Goal: Task Accomplishment & Management: Manage account settings

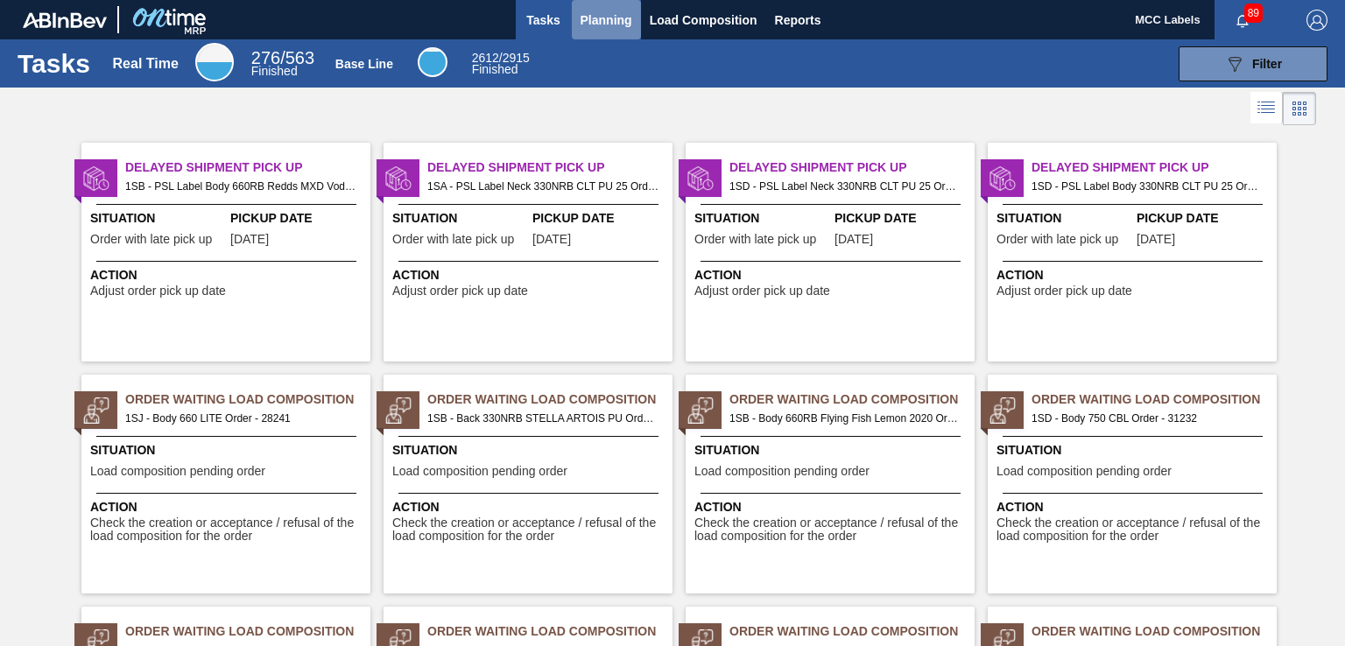
click at [615, 22] on span "Planning" at bounding box center [607, 20] width 52 height 21
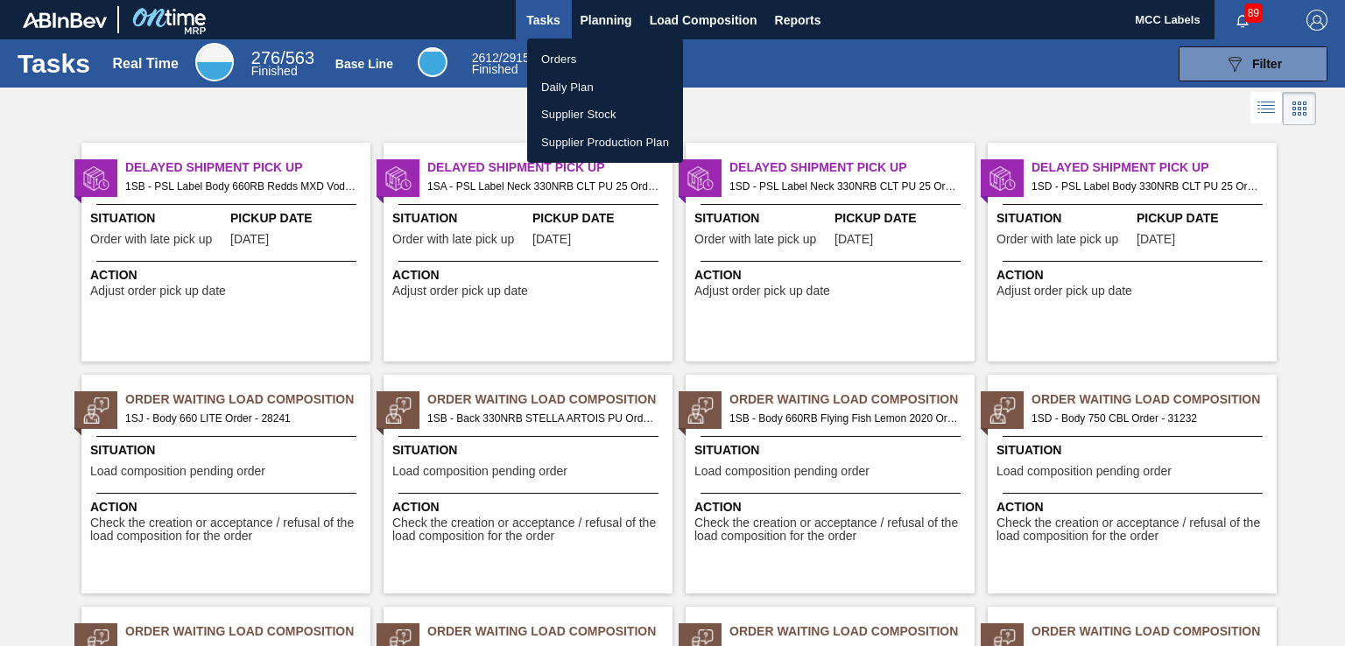
click at [559, 60] on li "Orders" at bounding box center [605, 60] width 156 height 28
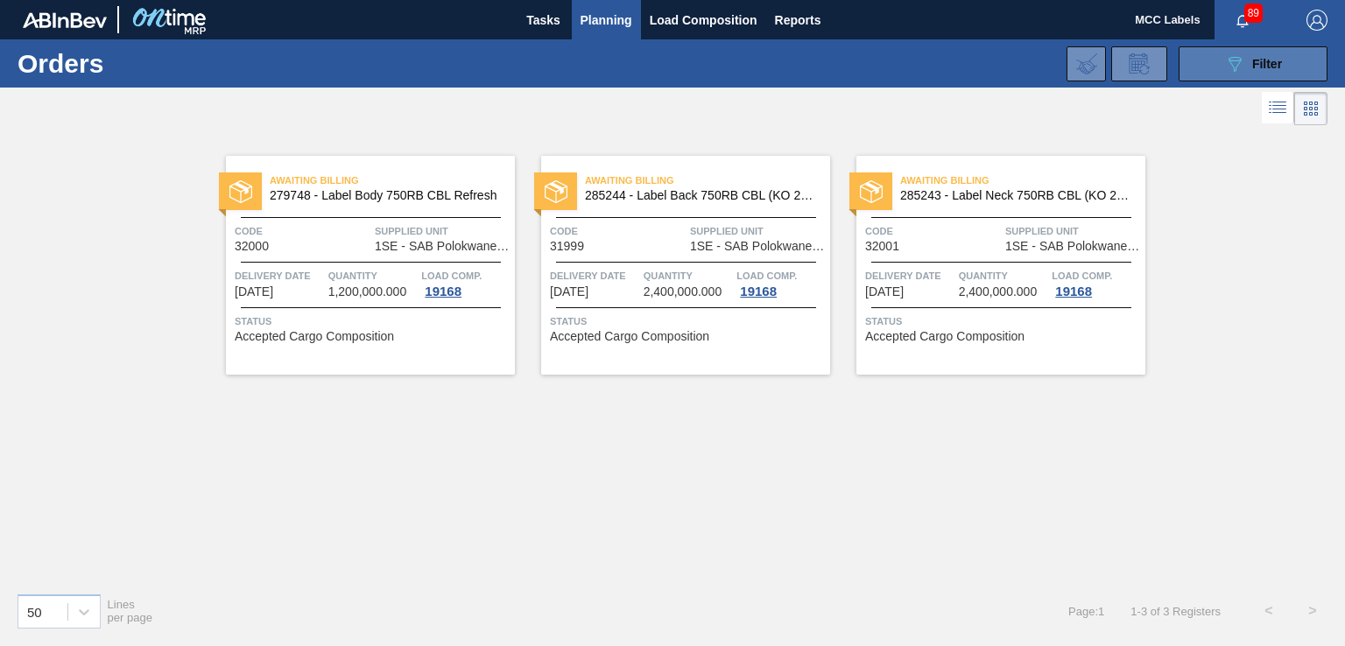
click at [1192, 68] on button "089F7B8B-B2A5-4AFE-B5C0-19BA573D28AC Filter" at bounding box center [1253, 63] width 149 height 35
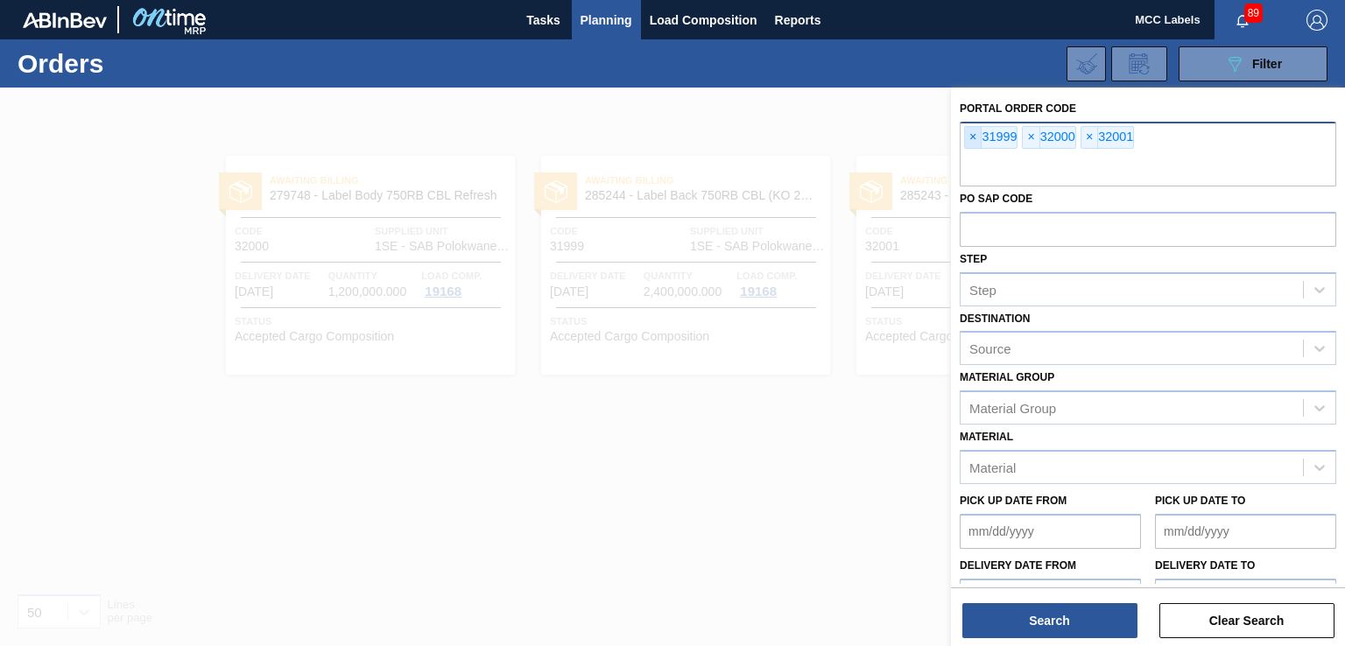
click at [974, 137] on span "×" at bounding box center [973, 137] width 17 height 21
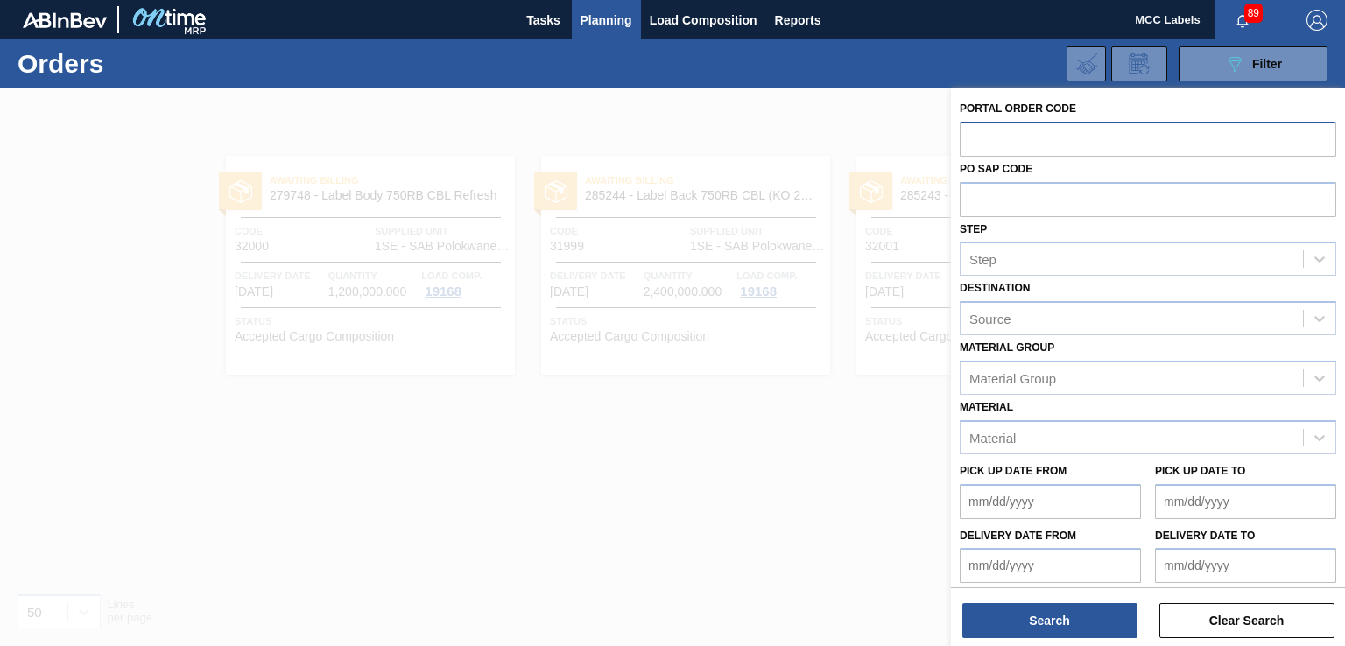
click at [973, 137] on input "text" at bounding box center [1148, 138] width 377 height 33
click at [980, 138] on input "text" at bounding box center [1148, 138] width 377 height 33
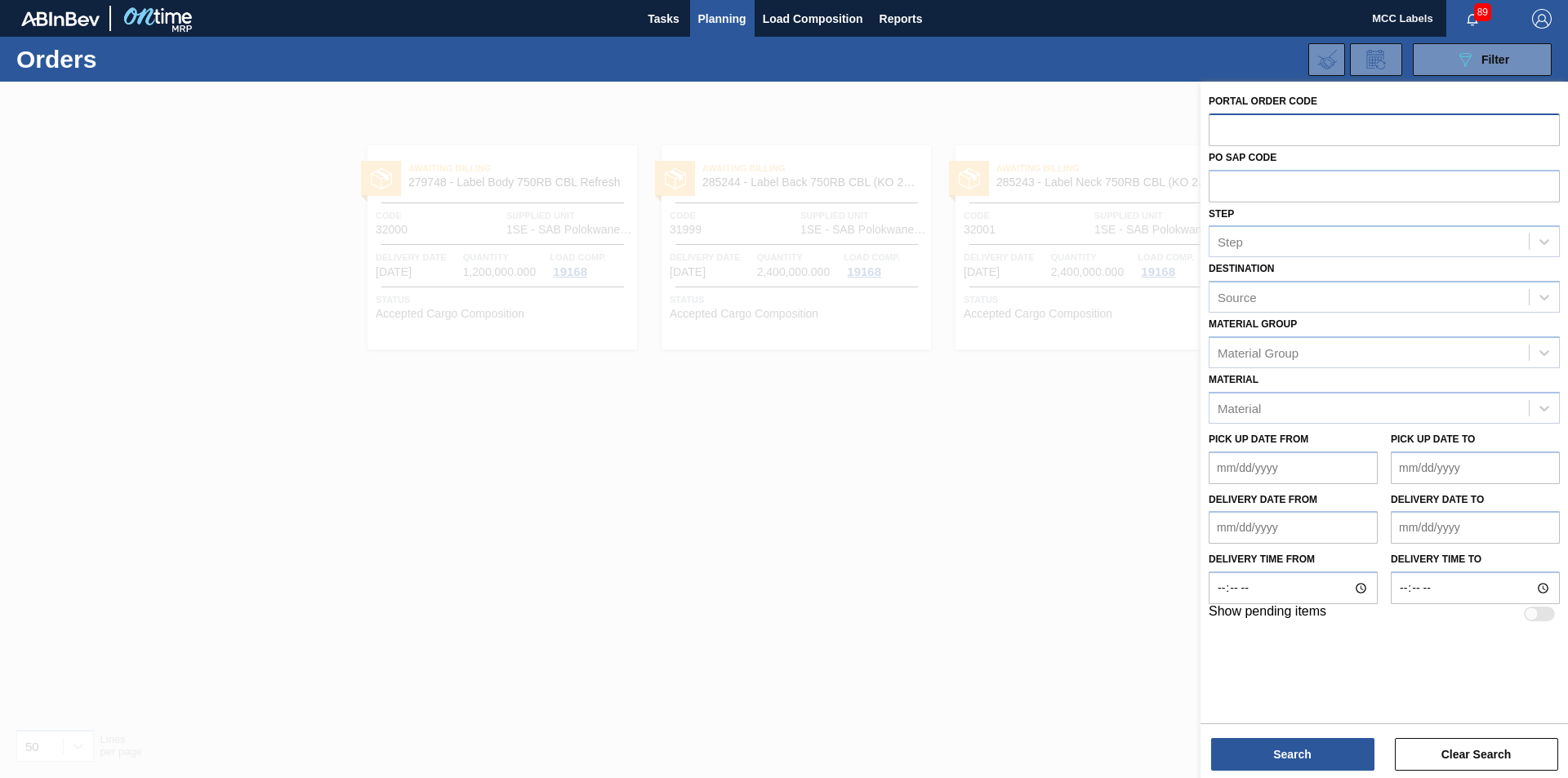
click at [1214, 125] on input "text" at bounding box center [1383, 129] width 351 height 31
click at [1231, 126] on input "text" at bounding box center [1383, 129] width 351 height 31
click at [1247, 129] on input "text" at bounding box center [1383, 129] width 351 height 31
click at [1241, 124] on input "text" at bounding box center [1383, 129] width 351 height 31
click at [1253, 133] on input "text" at bounding box center [1383, 129] width 351 height 31
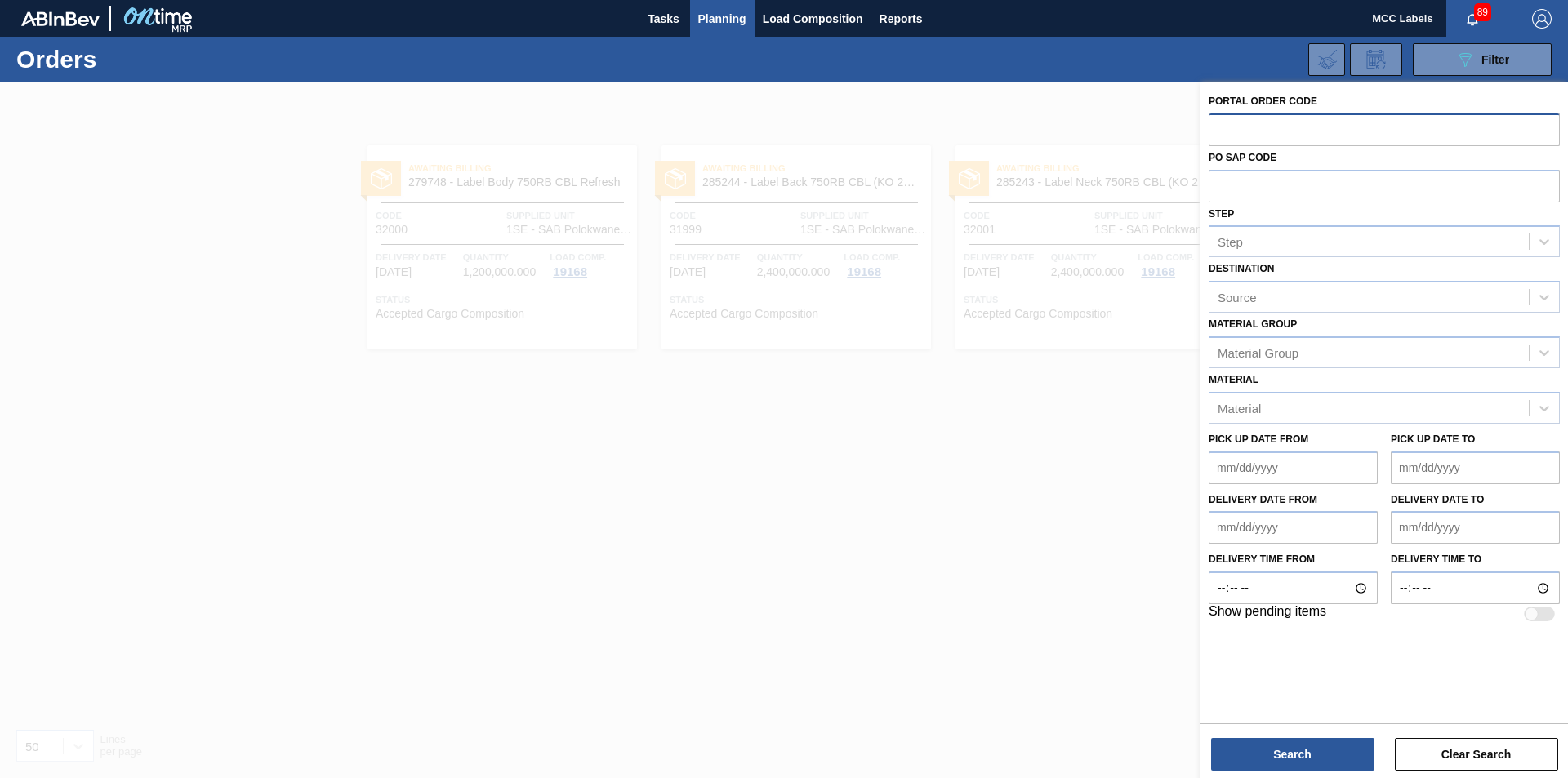
click at [1240, 137] on input "text" at bounding box center [1383, 129] width 351 height 31
click at [1234, 116] on input "text" at bounding box center [1383, 129] width 351 height 31
click at [1237, 122] on input "text" at bounding box center [1383, 129] width 351 height 31
type input "32023"
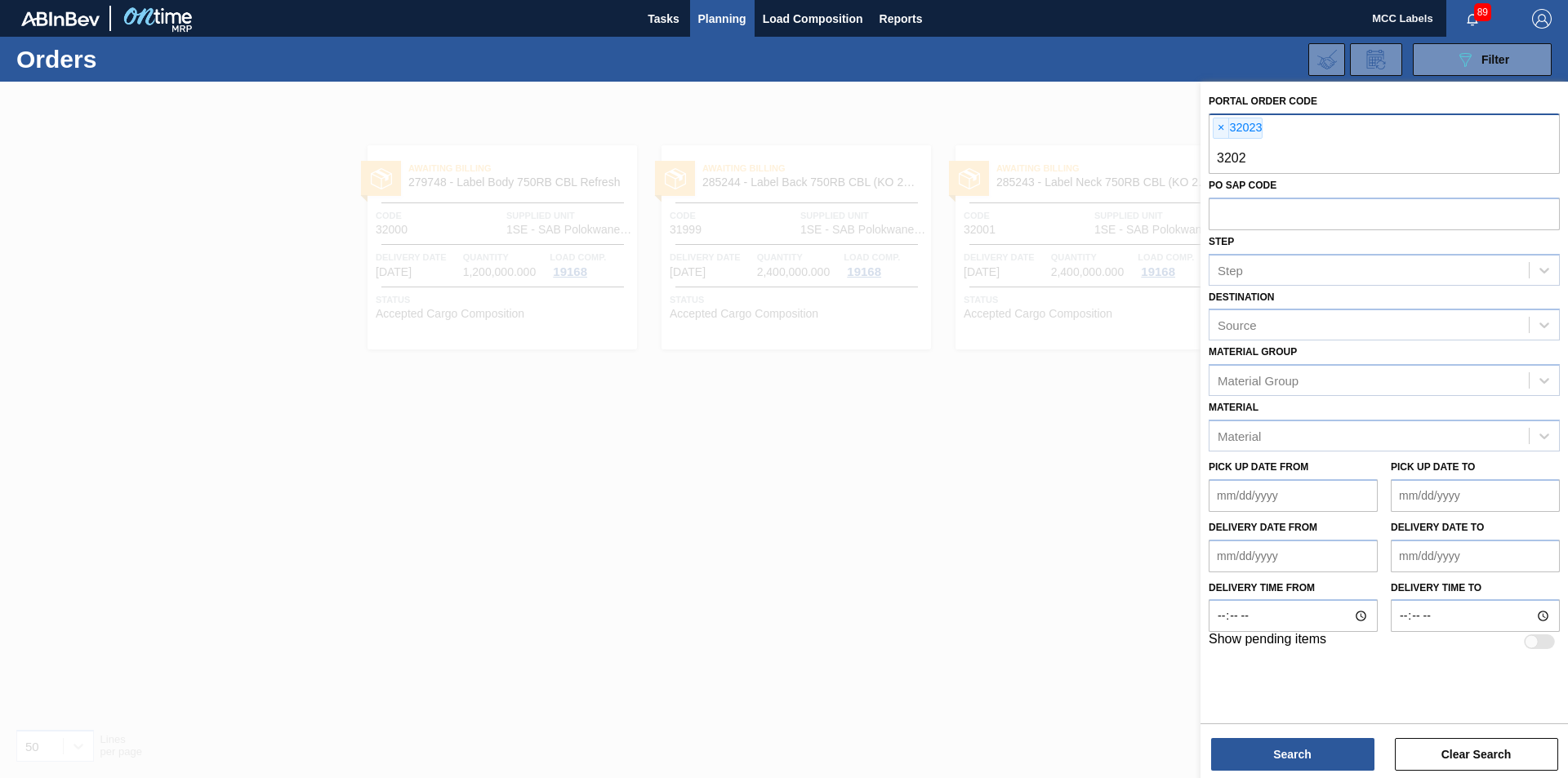
type input "32024"
click at [1253, 601] on button "Search" at bounding box center [1292, 754] width 163 height 33
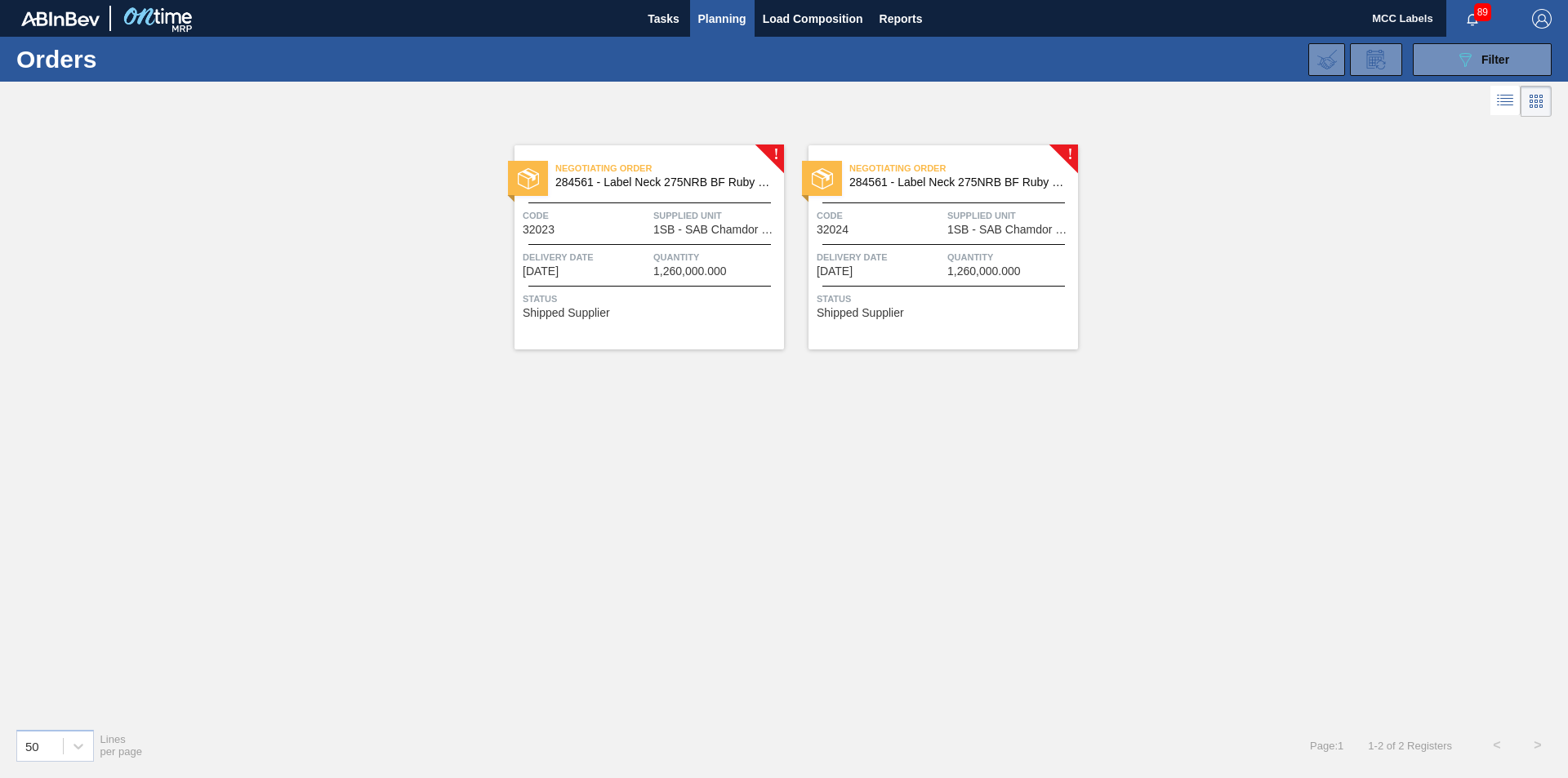
click at [650, 244] on div at bounding box center [650, 244] width 242 height 1
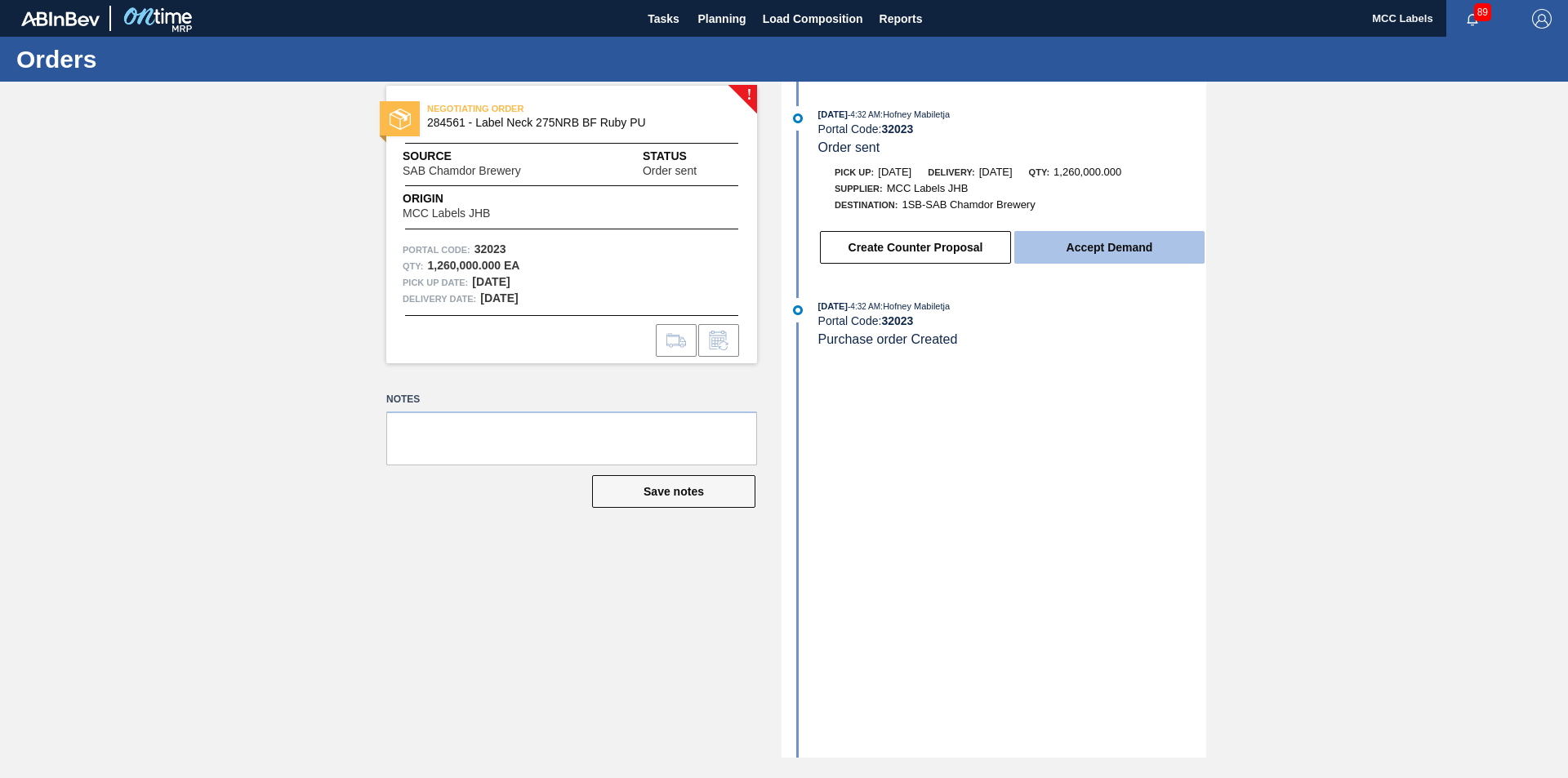
click at [1086, 253] on button "Accept Demand" at bounding box center [1109, 247] width 190 height 33
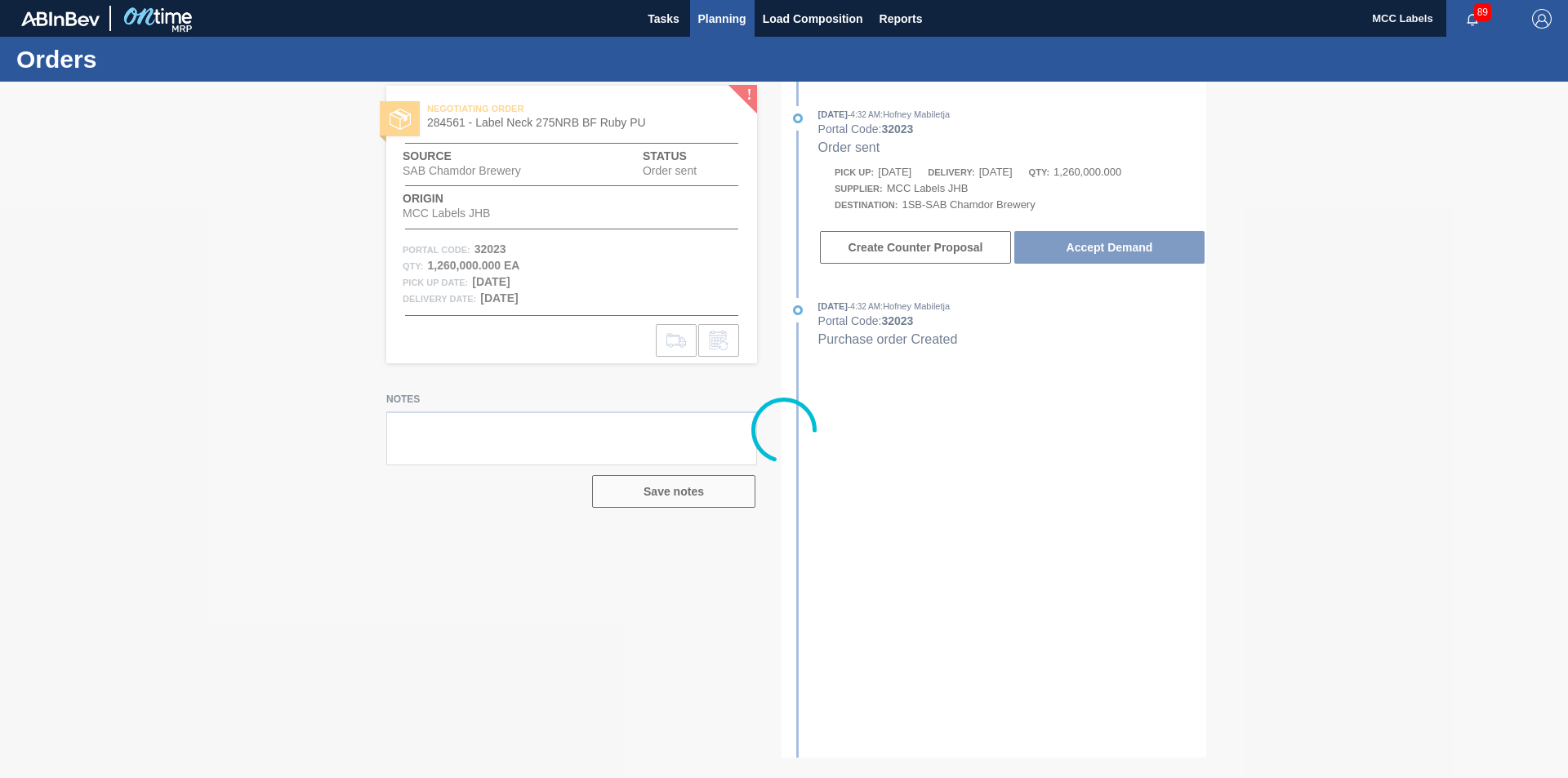
click at [707, 16] on span "Planning" at bounding box center [722, 19] width 48 height 20
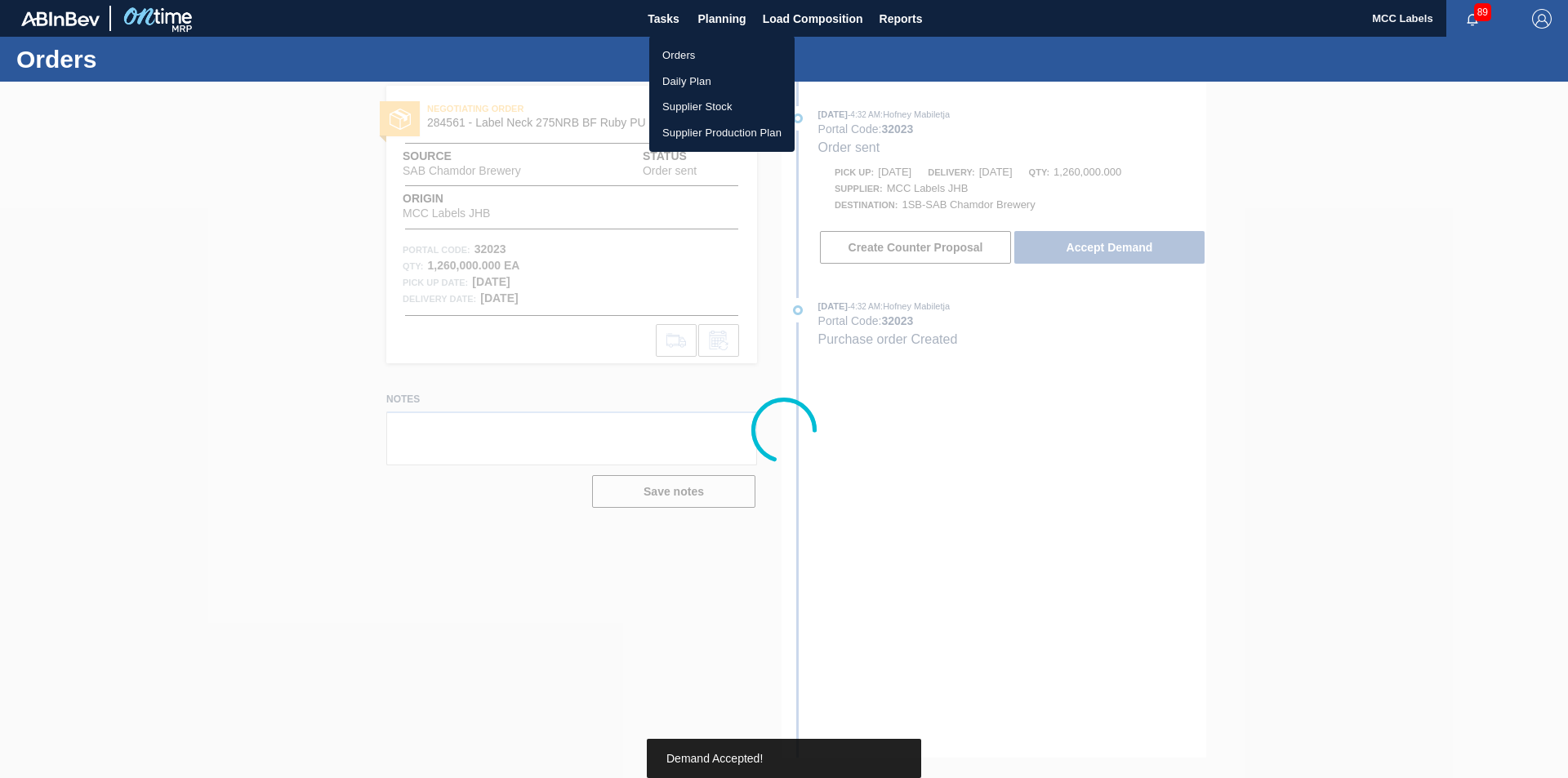
click at [673, 58] on li "Orders" at bounding box center [722, 56] width 145 height 26
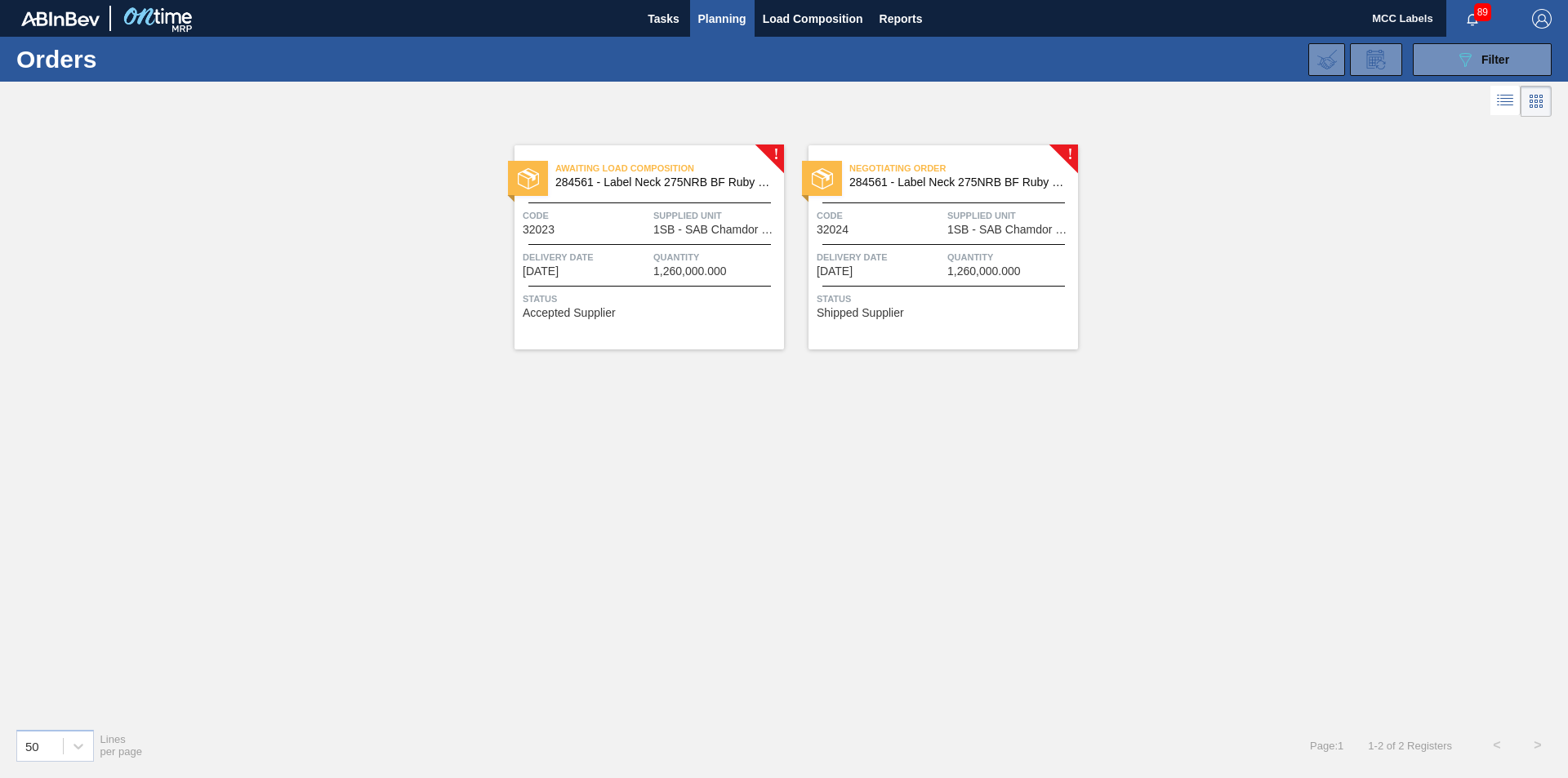
click at [928, 282] on div "Negotiating Order 284561 - Label Neck 275NRB BF Ruby PU Code 32024 Supplied Uni…" at bounding box center [942, 247] width 269 height 204
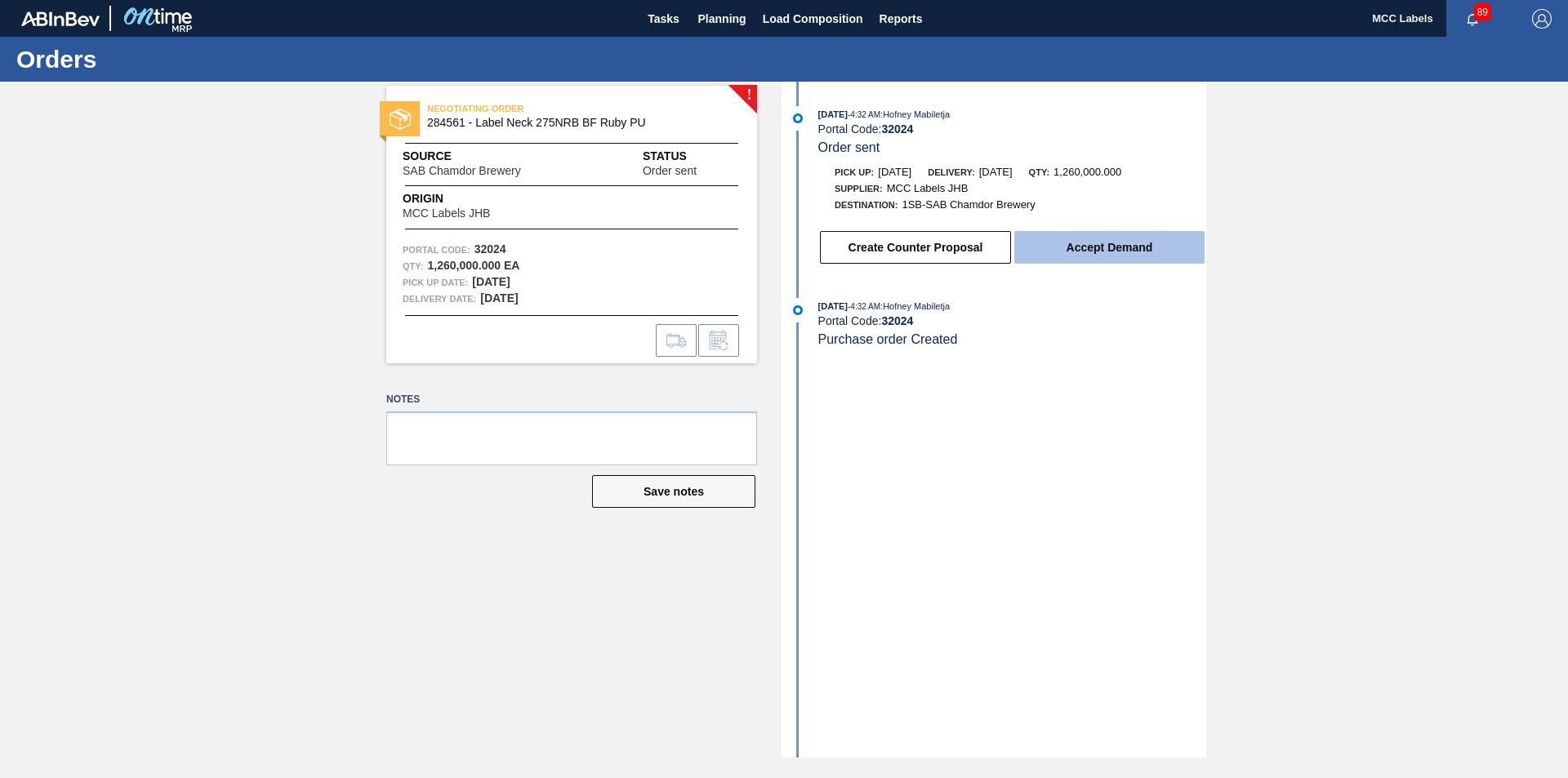
click at [1075, 242] on button "Accept Demand" at bounding box center [1109, 247] width 190 height 33
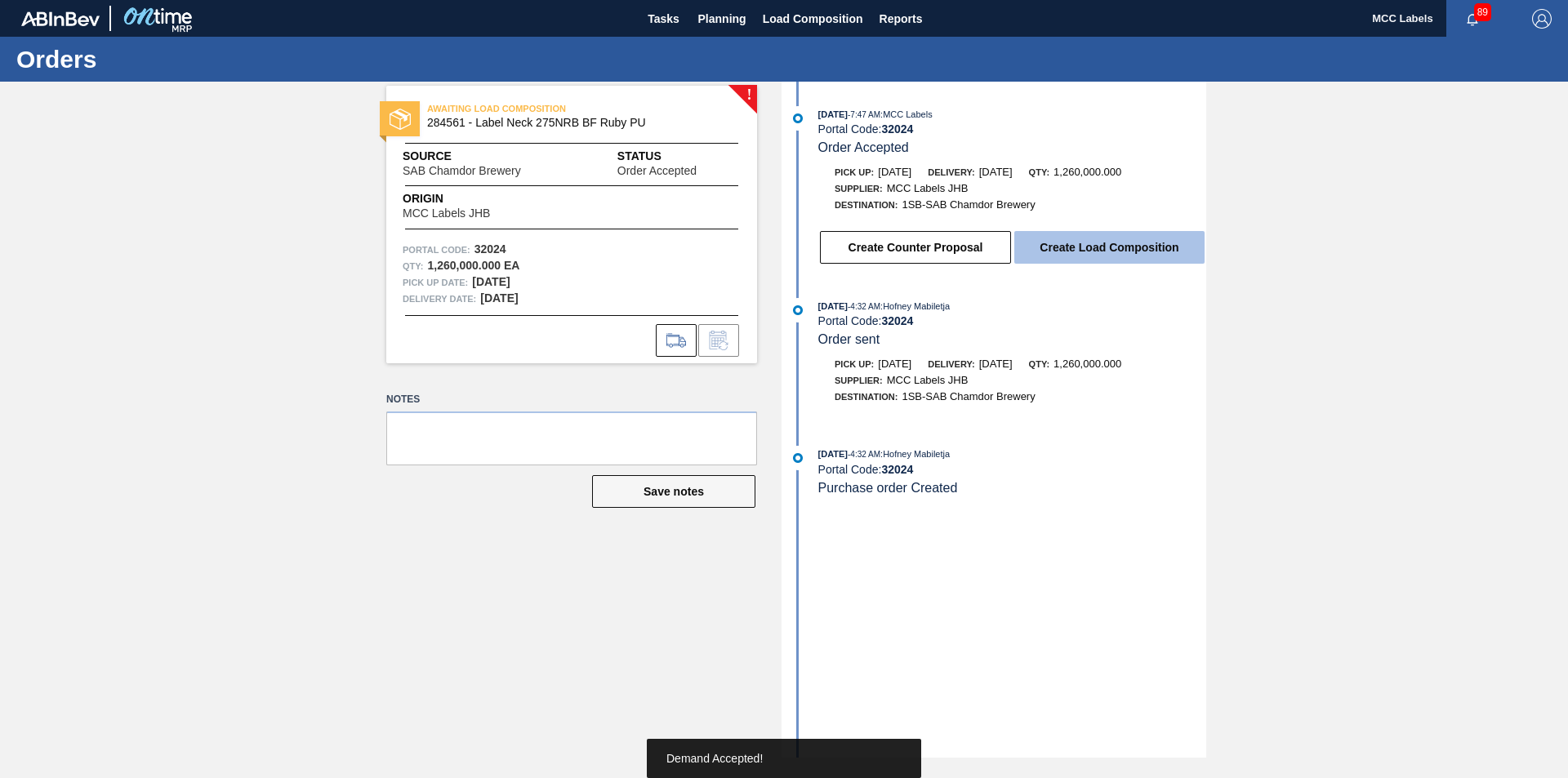
click at [1073, 253] on button "Create Load Composition" at bounding box center [1109, 247] width 190 height 33
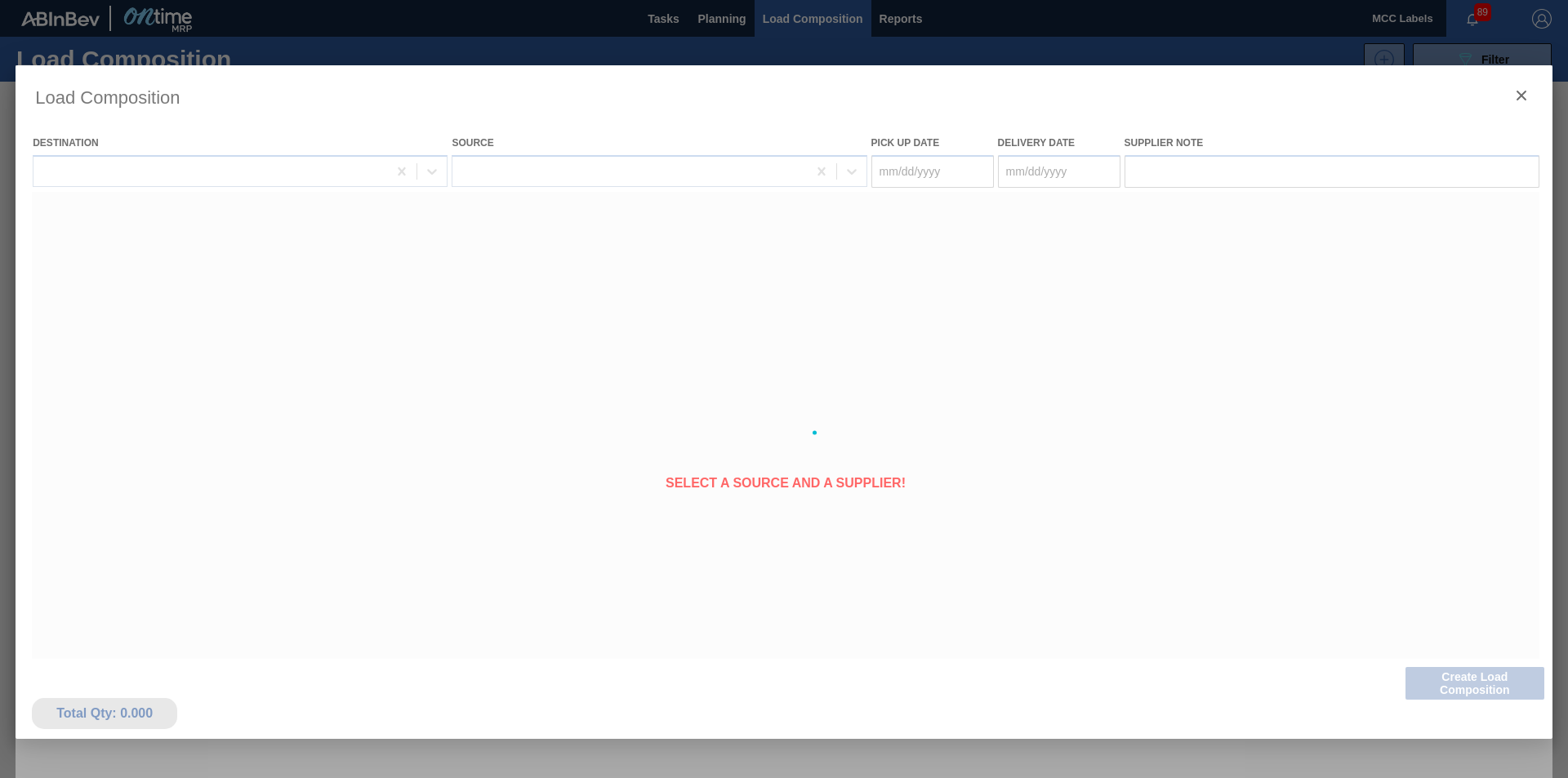
type Date "[DATE]"
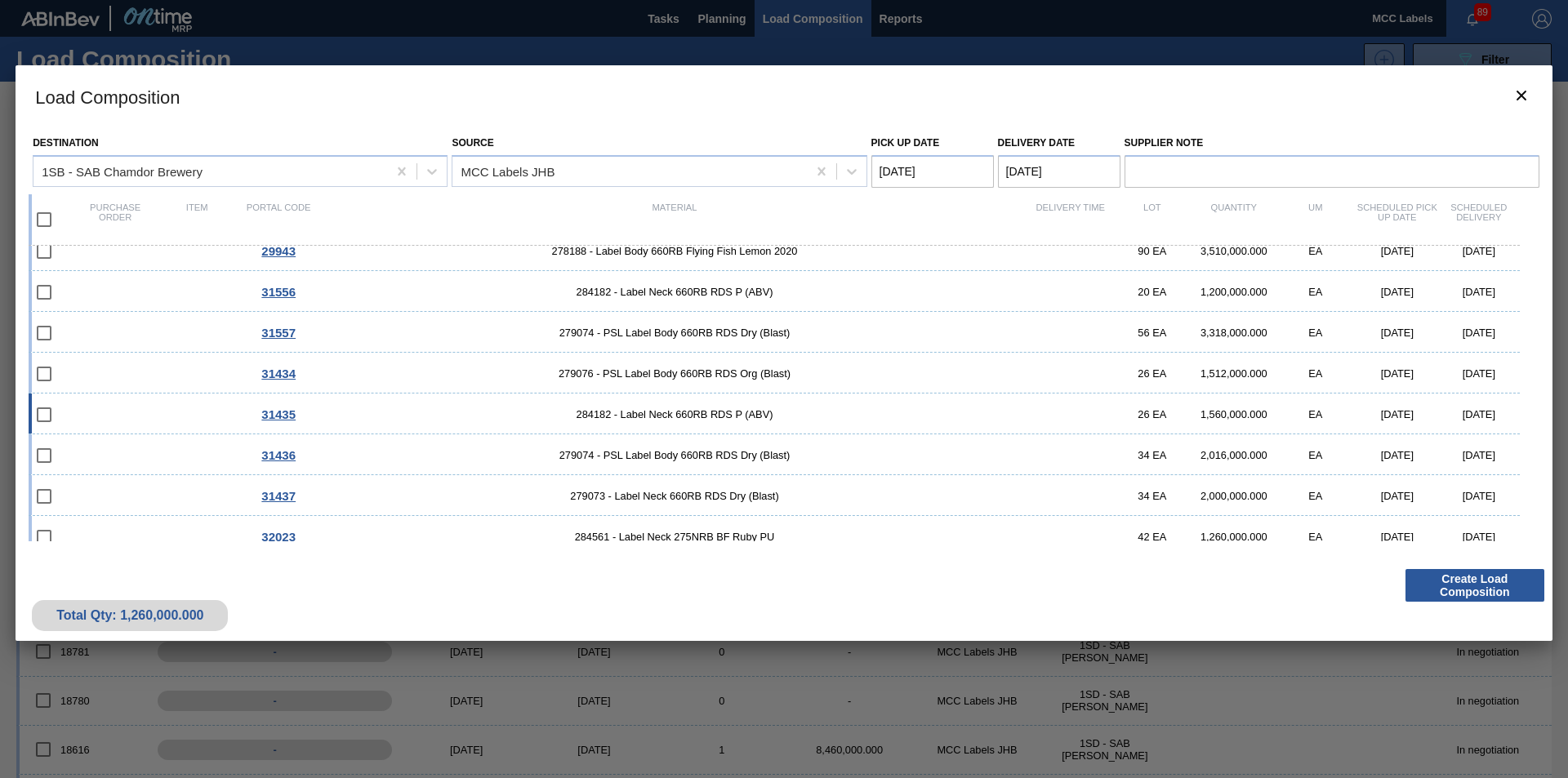
scroll to position [113, 0]
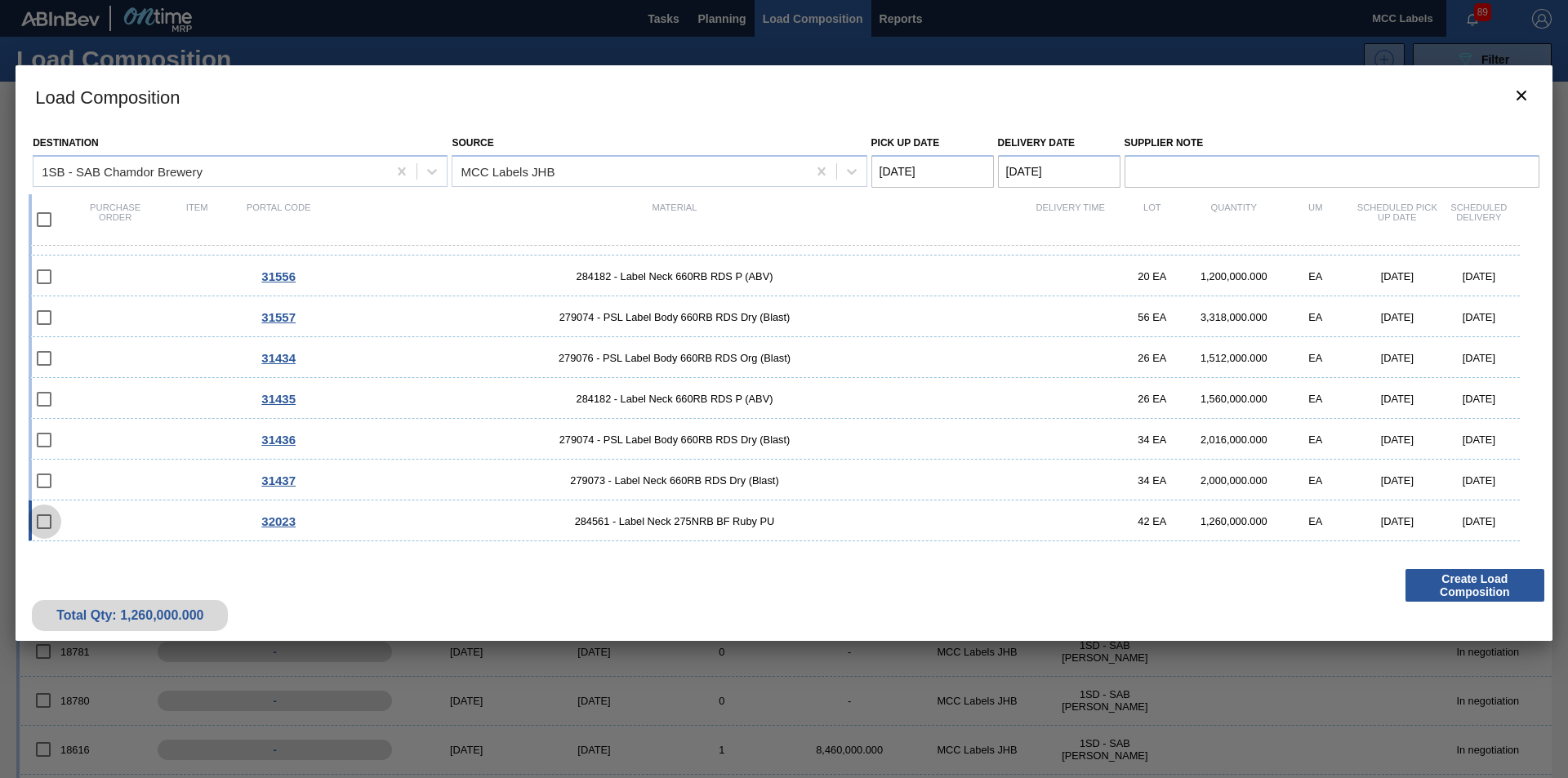
click at [56, 521] on input "checkbox" at bounding box center [44, 521] width 34 height 34
click at [144, 525] on div "32023 284561 - Label Neck 275NRB BF Ruby PU 42 EA 1,260,000.000 EA [DATE] [DATE]" at bounding box center [774, 521] width 1491 height 41
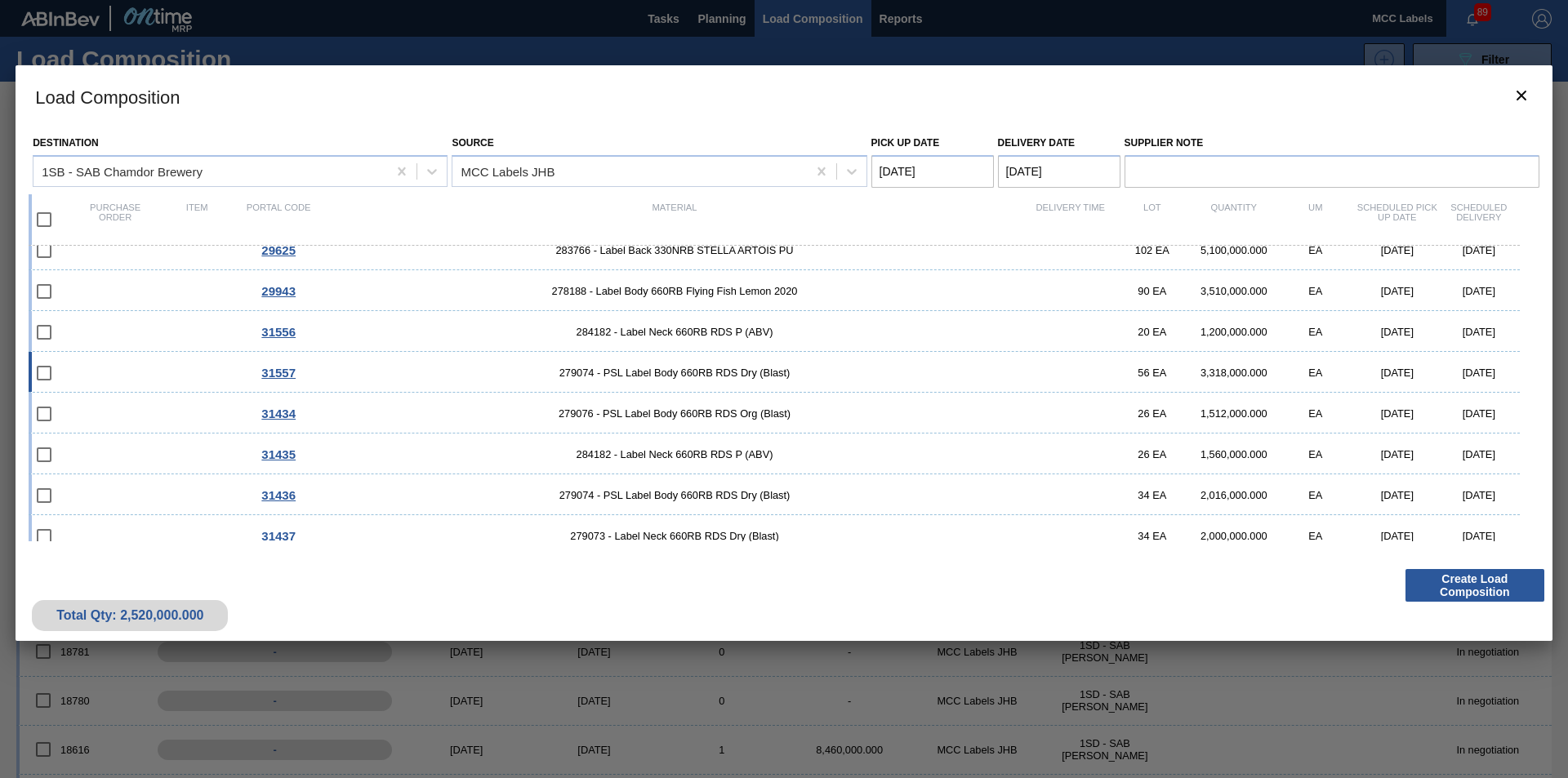
scroll to position [0, 0]
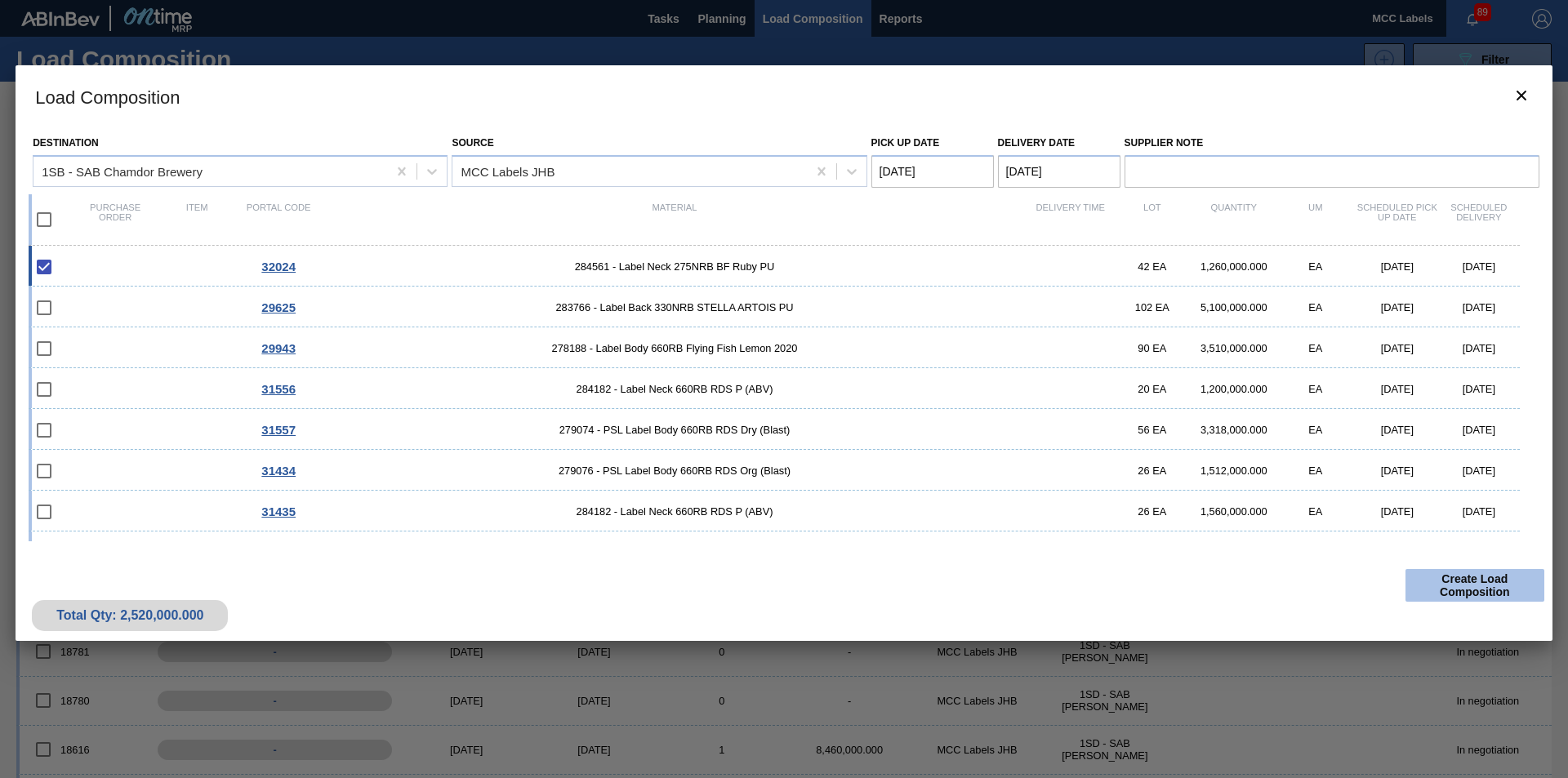
click at [1253, 581] on button "Create Load Composition" at bounding box center [1474, 584] width 139 height 33
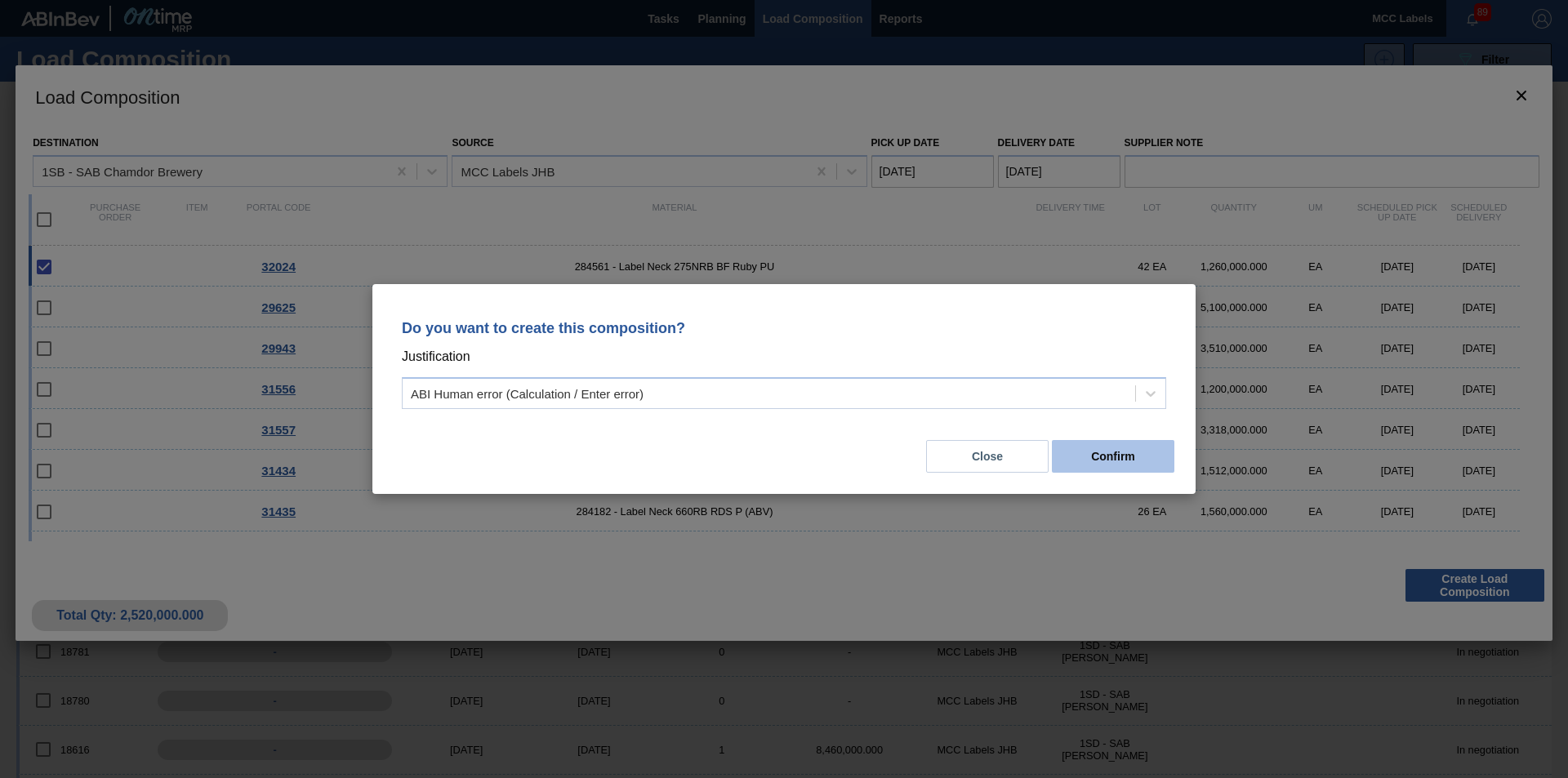
click at [1109, 456] on button "Confirm" at bounding box center [1112, 456] width 122 height 33
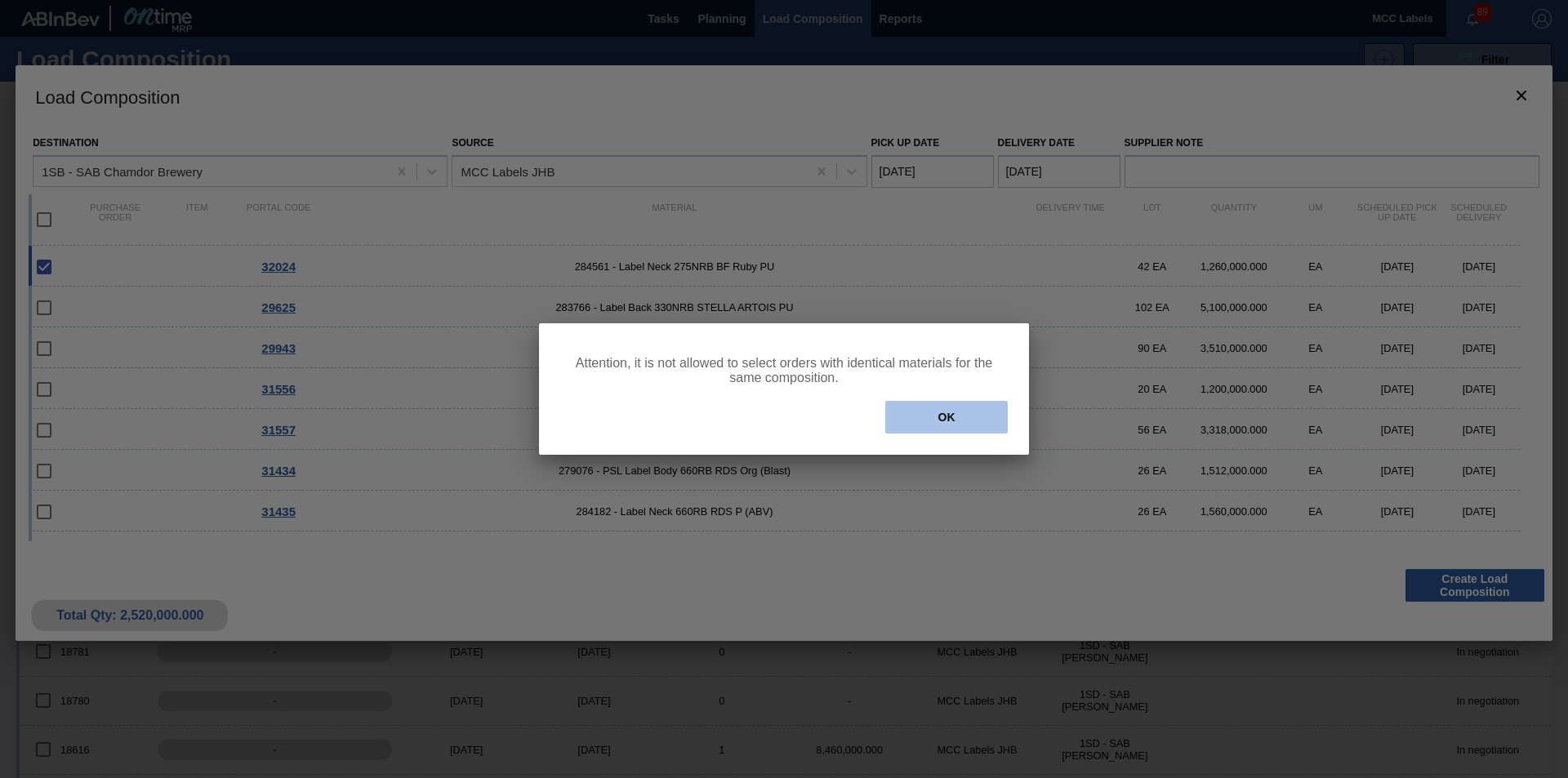
click at [942, 410] on button "OK" at bounding box center [945, 416] width 122 height 33
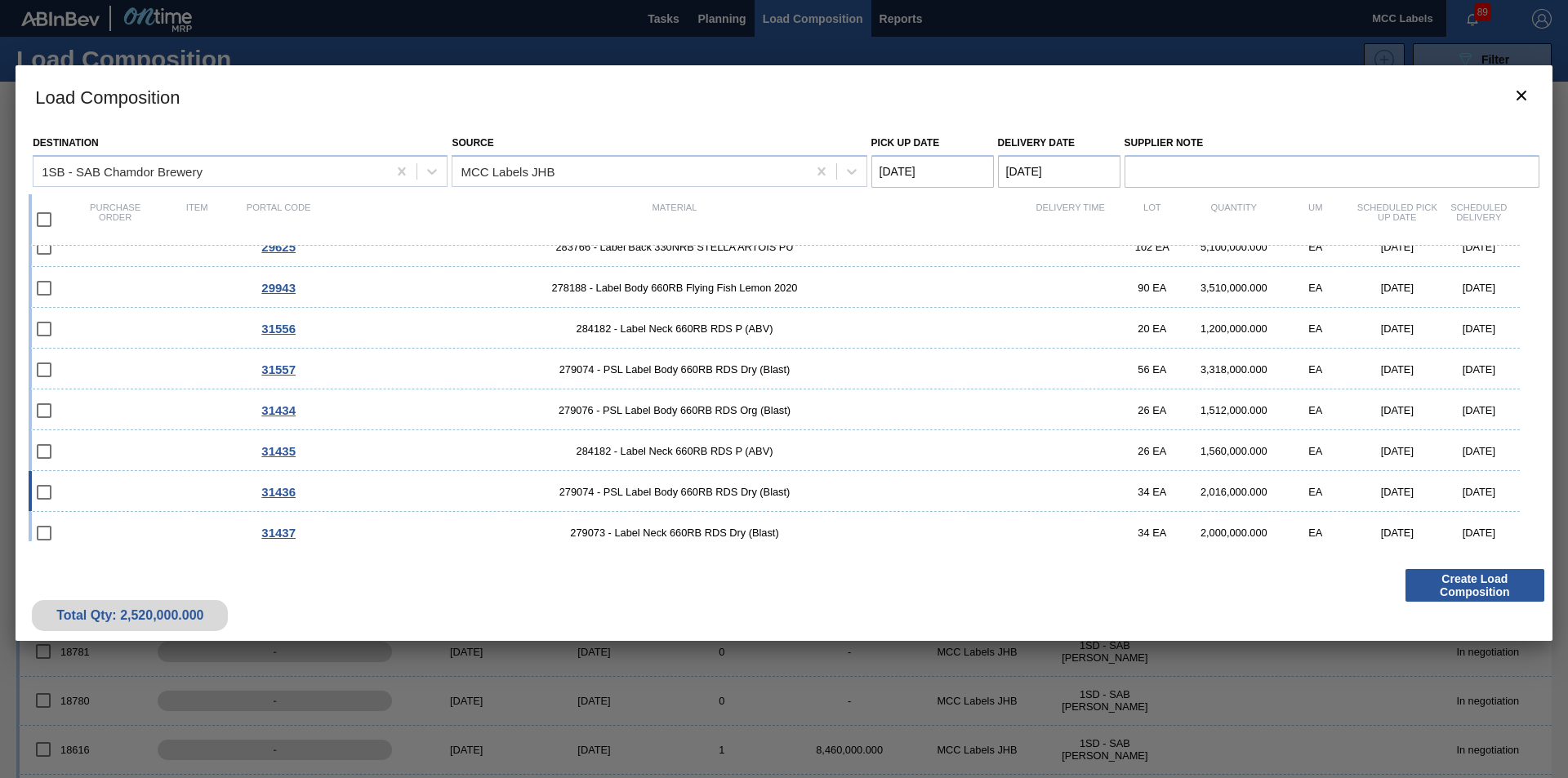
scroll to position [113, 0]
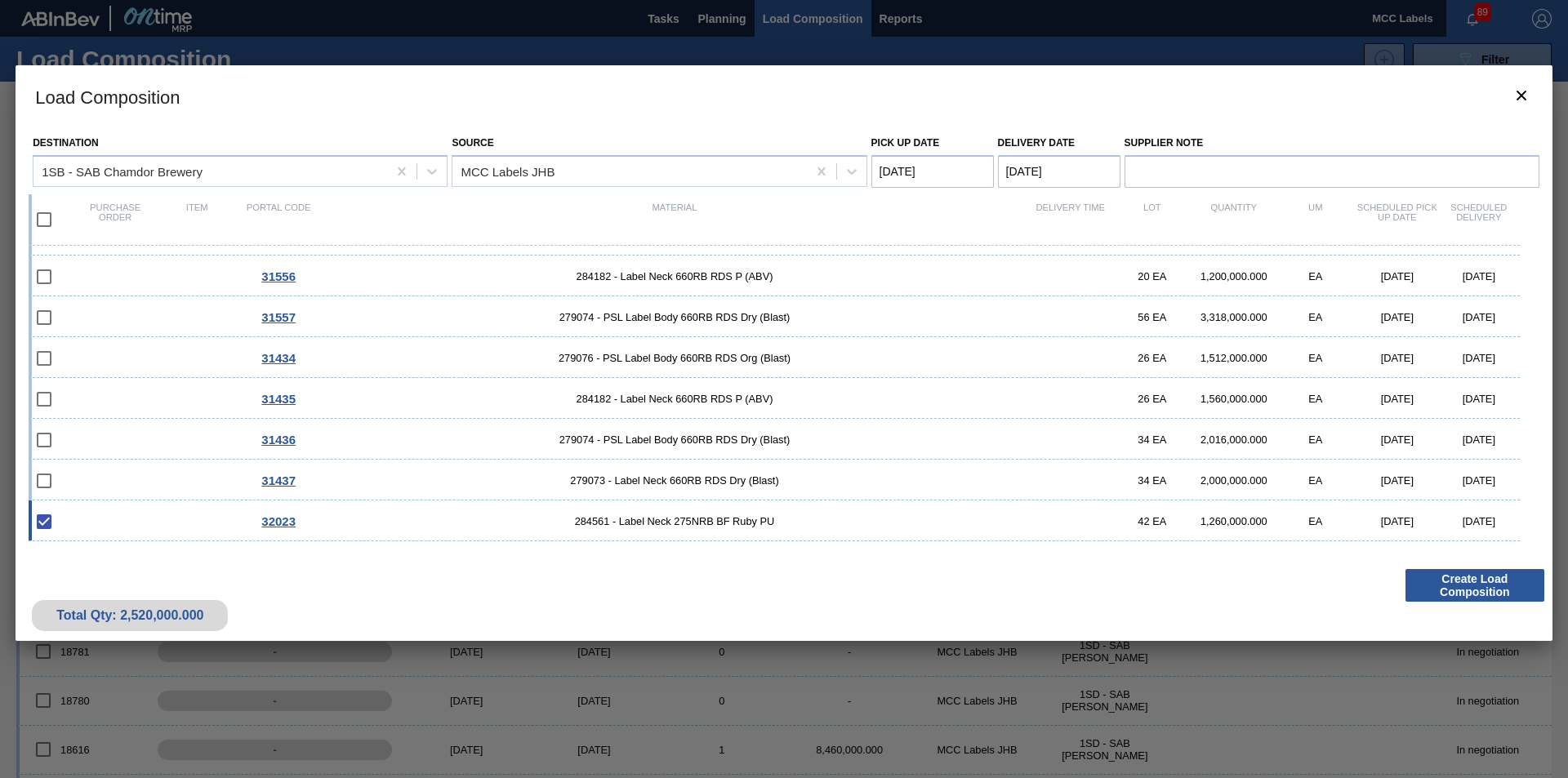
click at [109, 519] on div "32023 284561 - Label Neck 275NRB BF Ruby PU 42 EA 1,260,000.000 EA [DATE] [DATE]" at bounding box center [774, 521] width 1491 height 41
checkbox input "false"
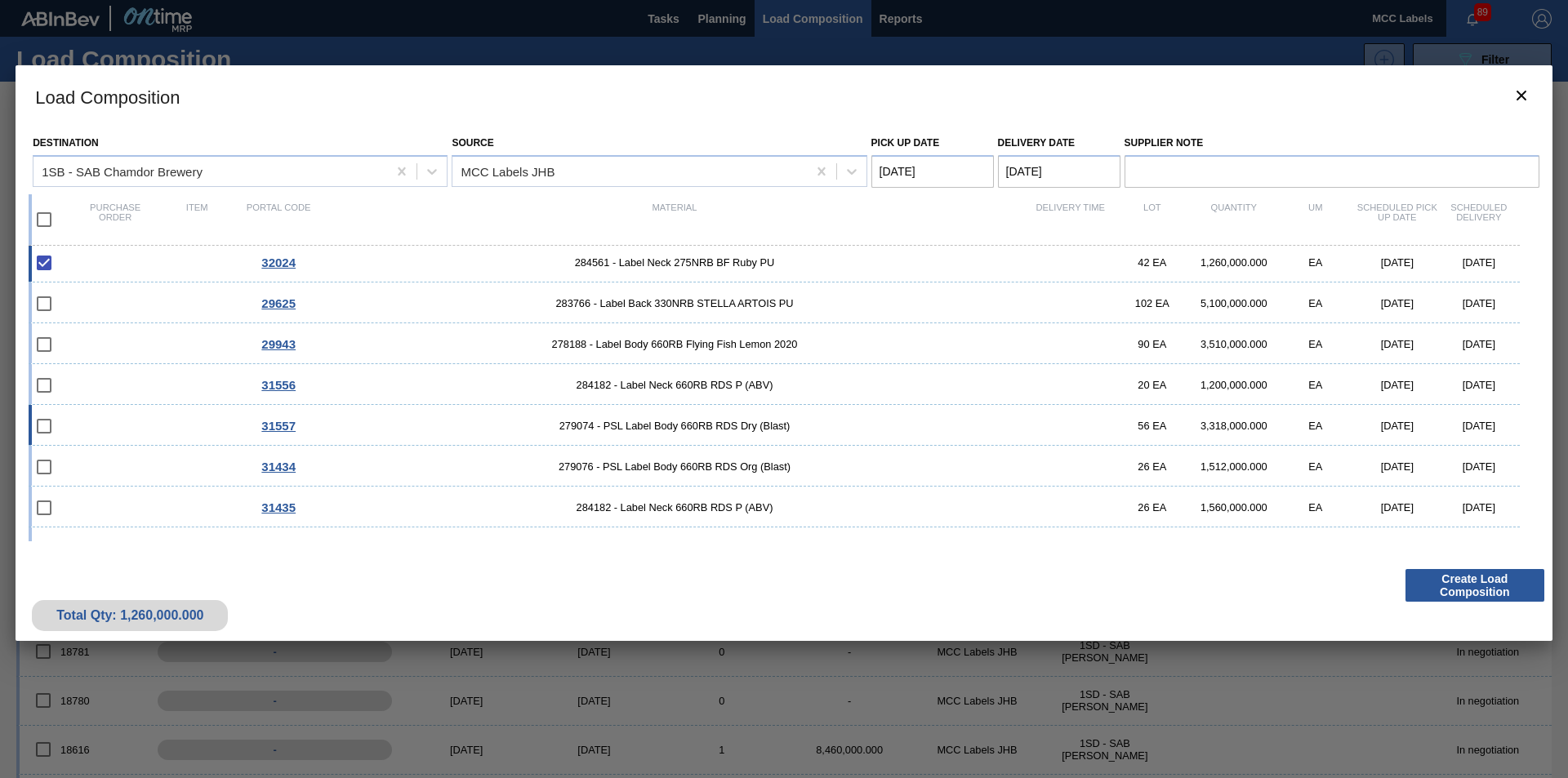
scroll to position [0, 0]
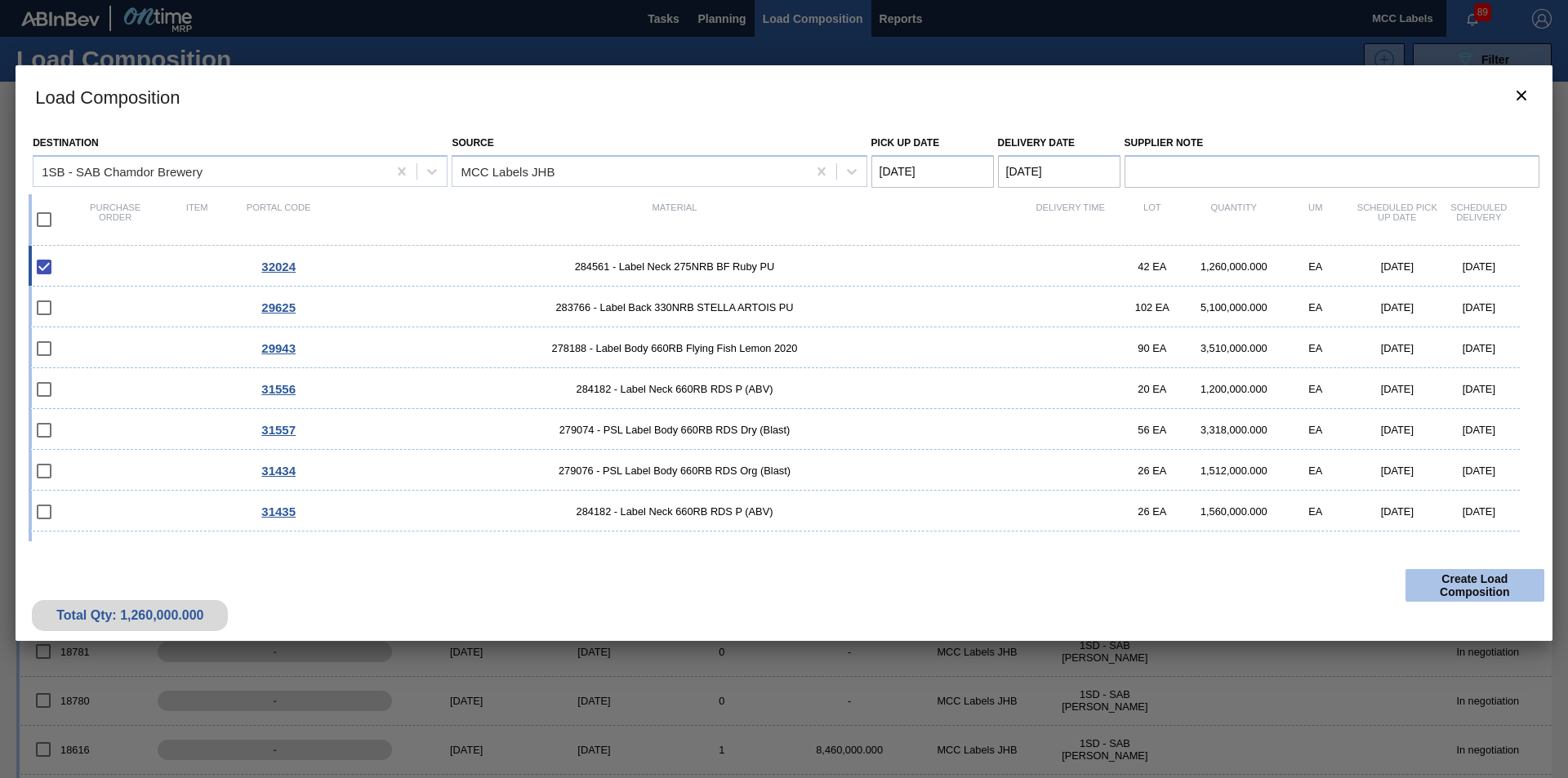
click at [1253, 581] on button "Create Load Composition" at bounding box center [1474, 584] width 139 height 33
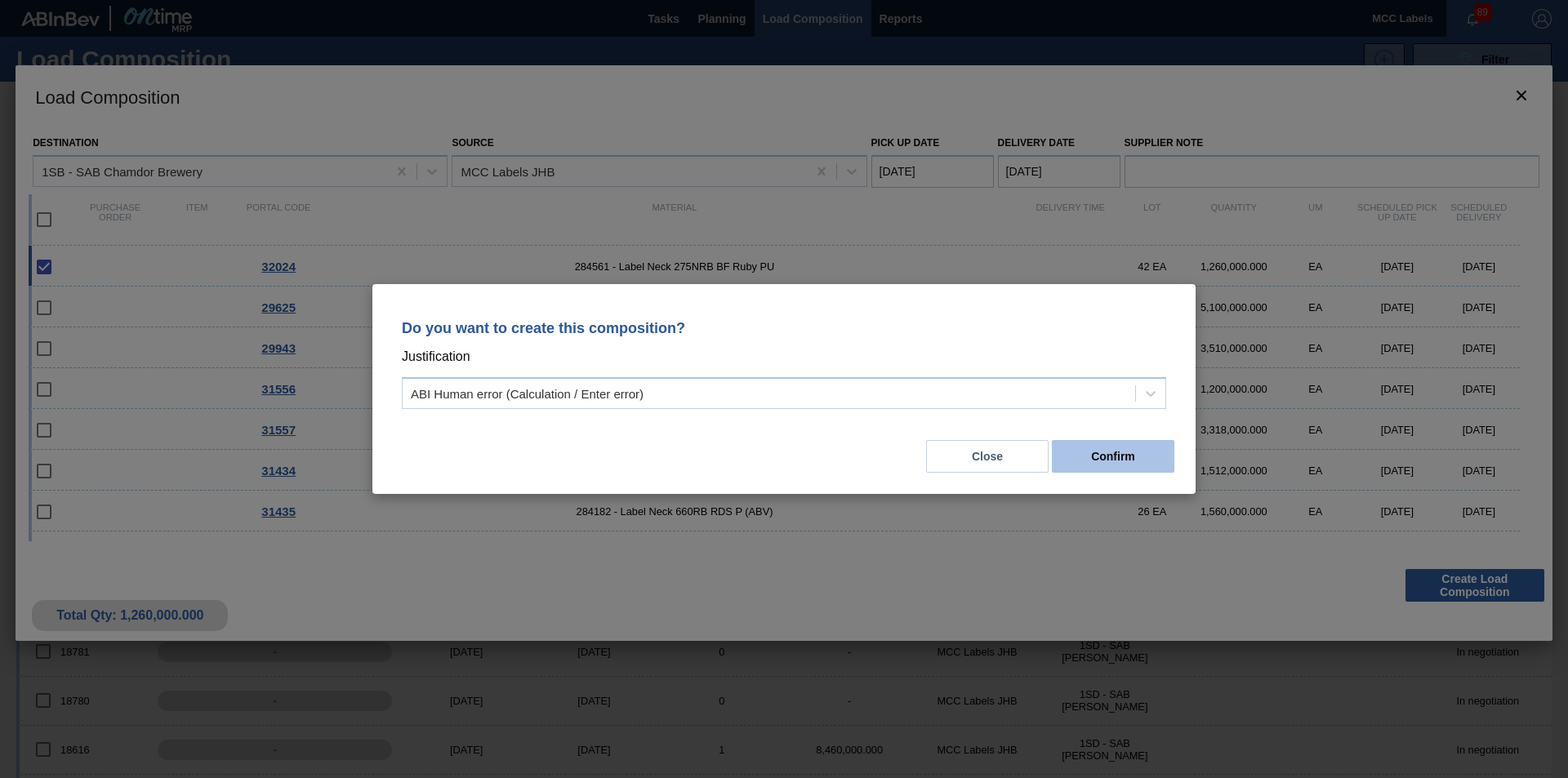
click at [1099, 457] on button "Confirm" at bounding box center [1112, 456] width 122 height 33
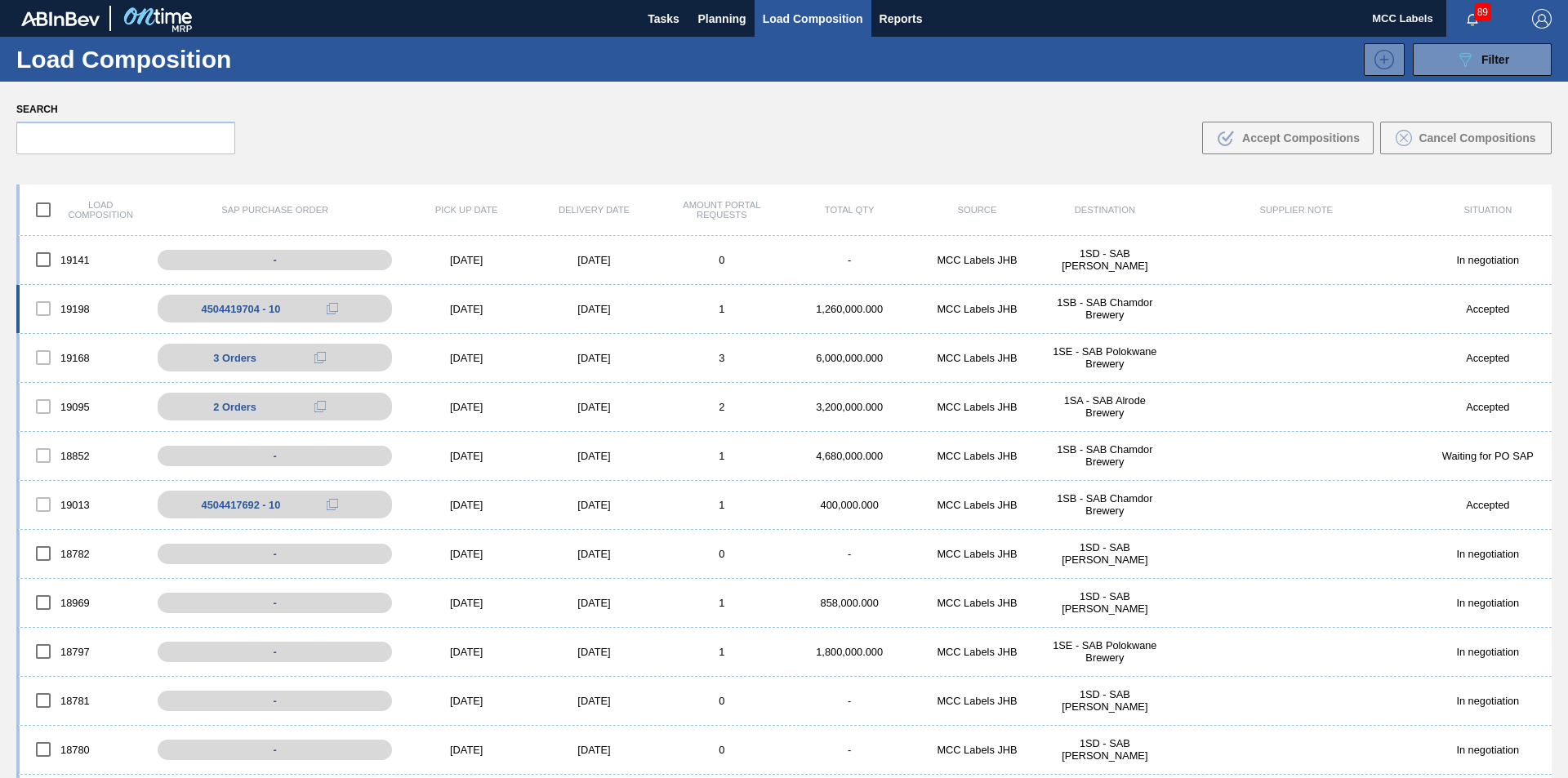
click at [765, 294] on div "19198 4504419704 - 10 [DATE] [DATE] 1 1,260,000.000 MCC Labels JHB 1SB - SAB Ch…" at bounding box center [784, 309] width 1535 height 49
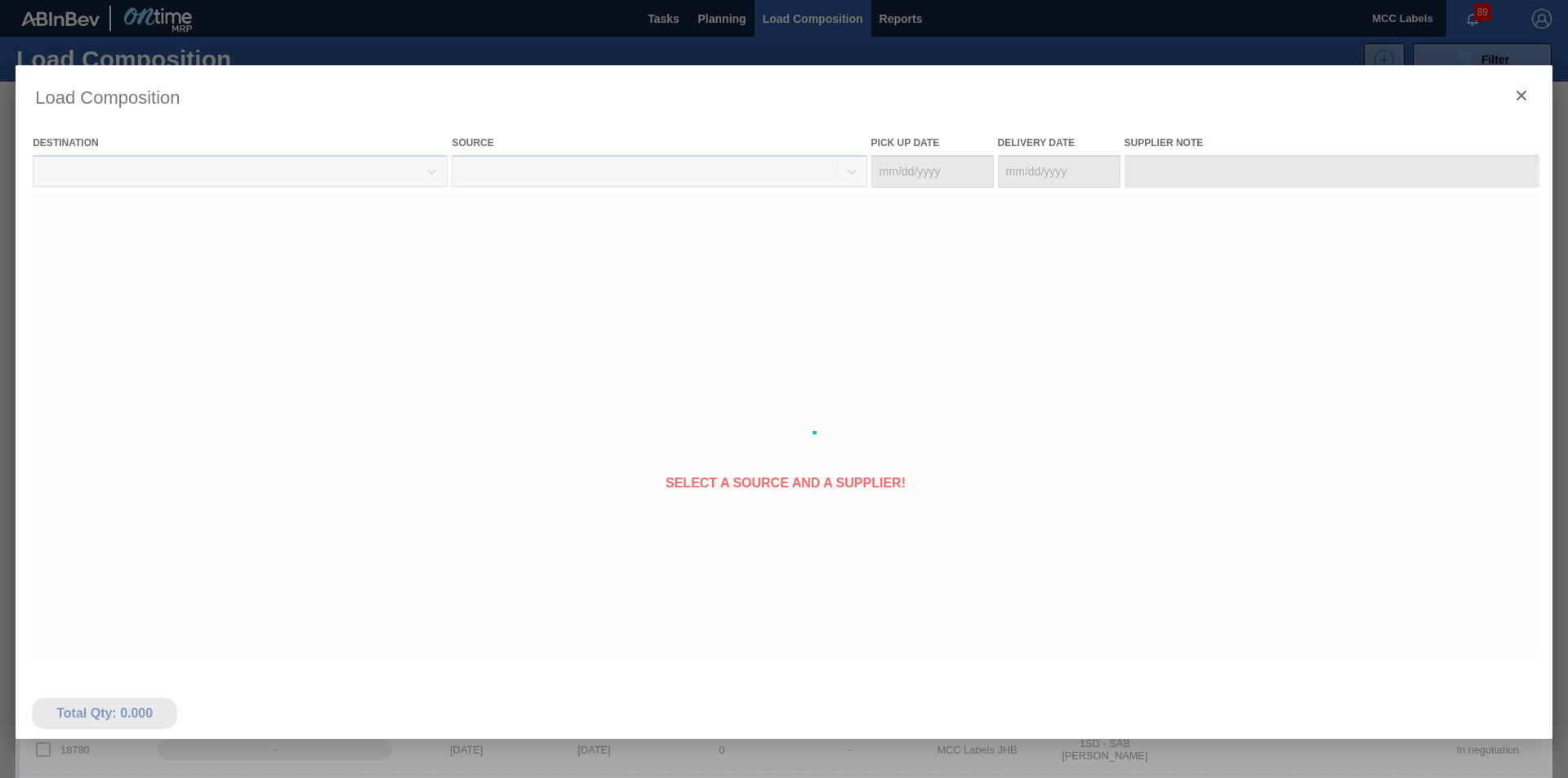
type Date "[DATE]"
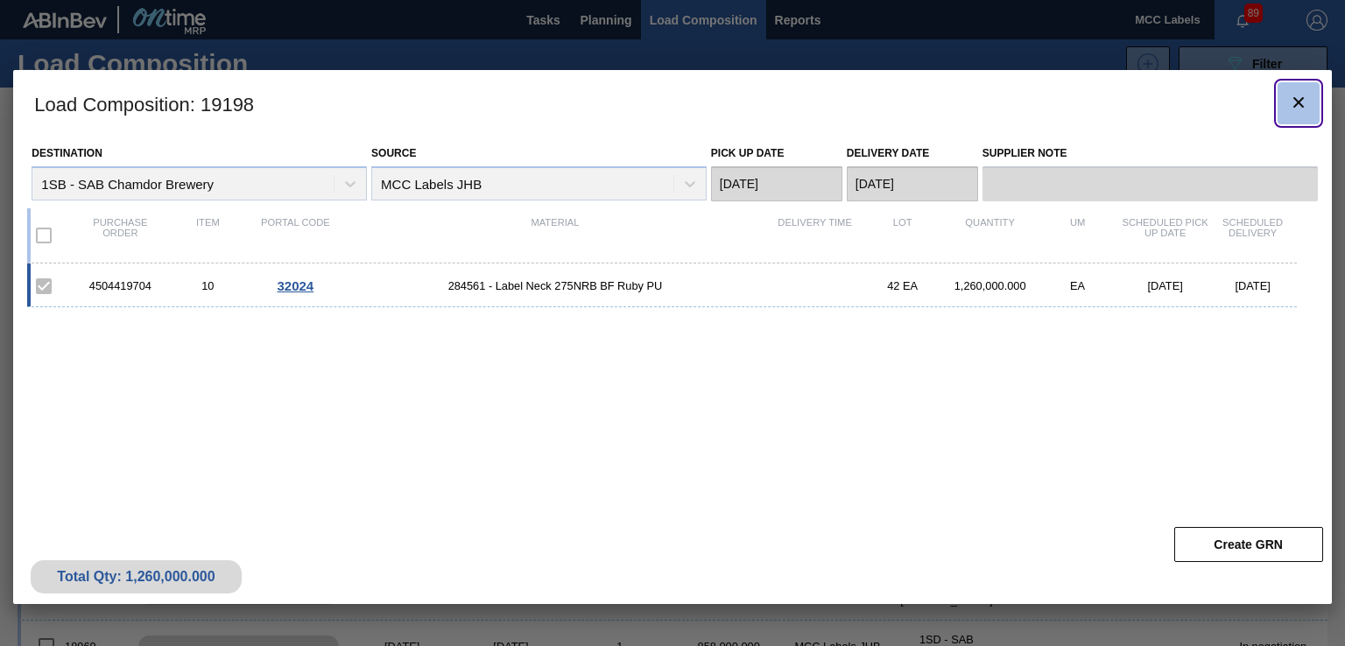
click at [1310, 106] on button "botão de ícone" at bounding box center [1299, 103] width 42 height 42
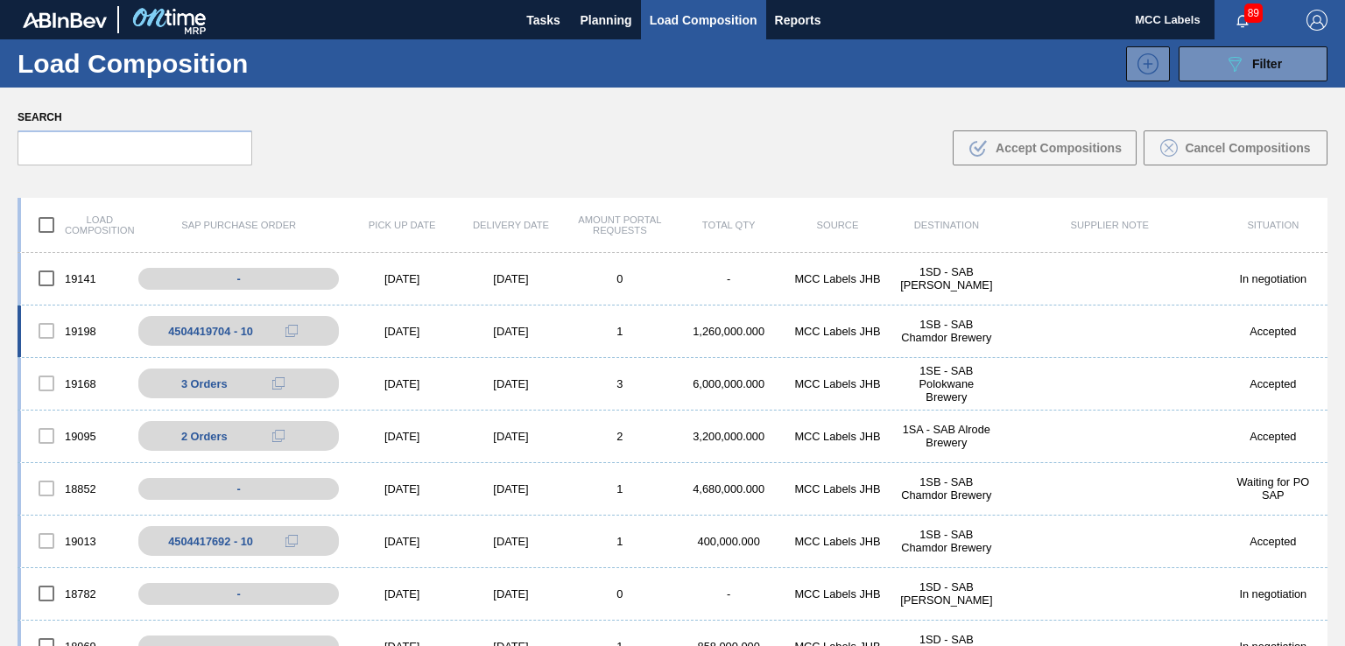
click at [638, 334] on div "1" at bounding box center [620, 331] width 109 height 13
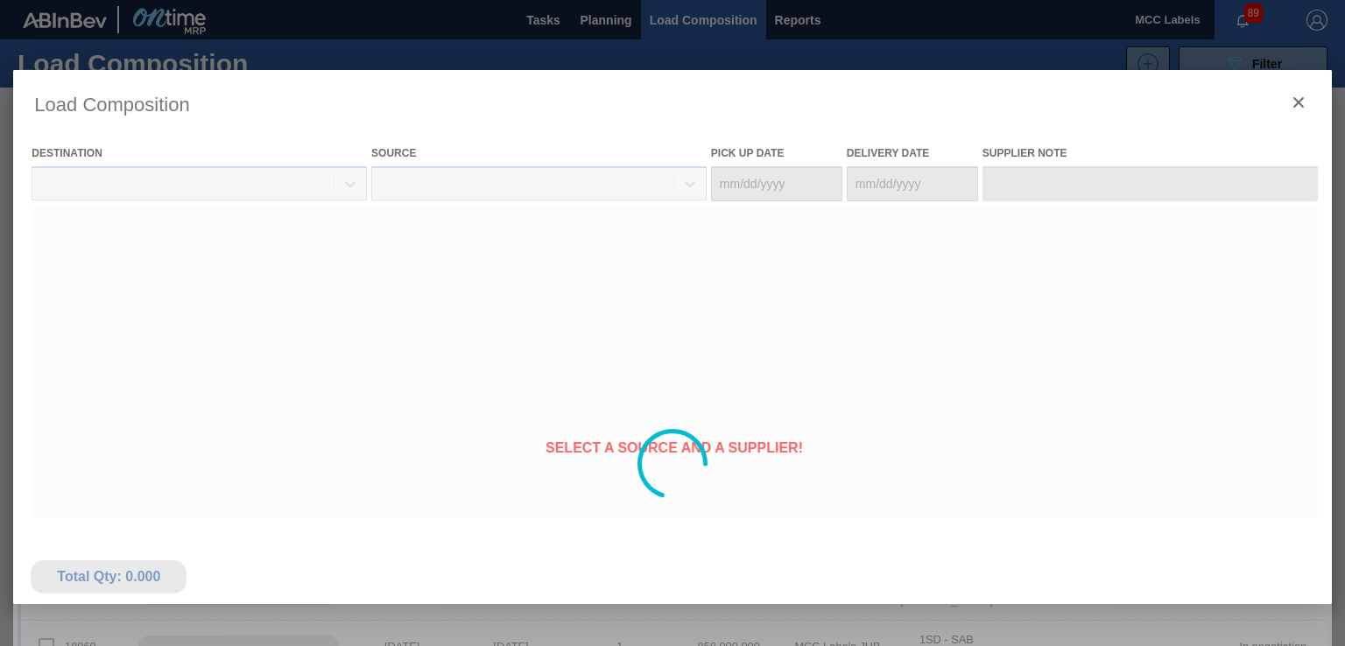
type Date "[DATE]"
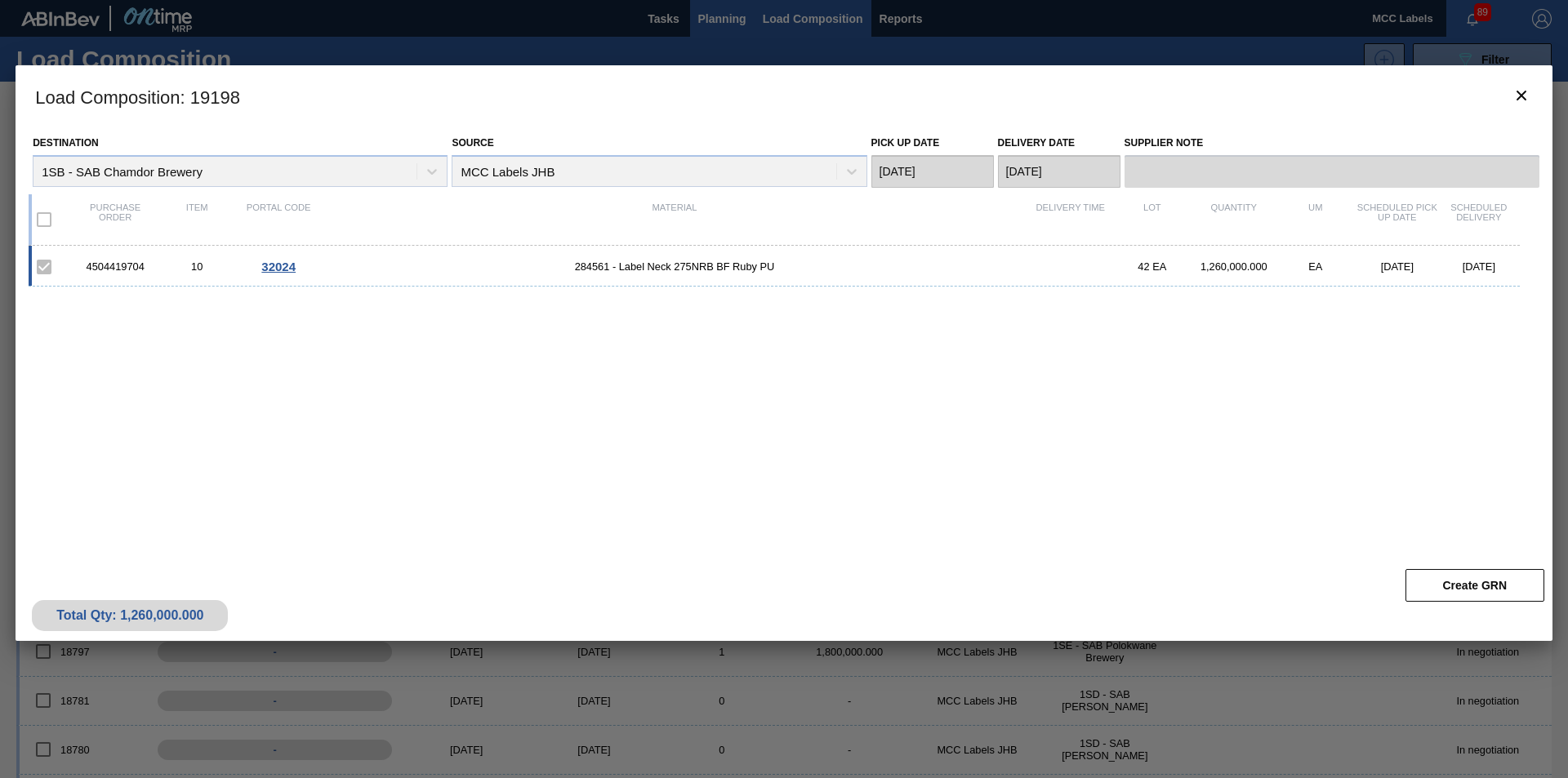
drag, startPoint x: 725, startPoint y: 10, endPoint x: 714, endPoint y: 20, distance: 14.9
click at [720, 16] on div at bounding box center [784, 389] width 1568 height 778
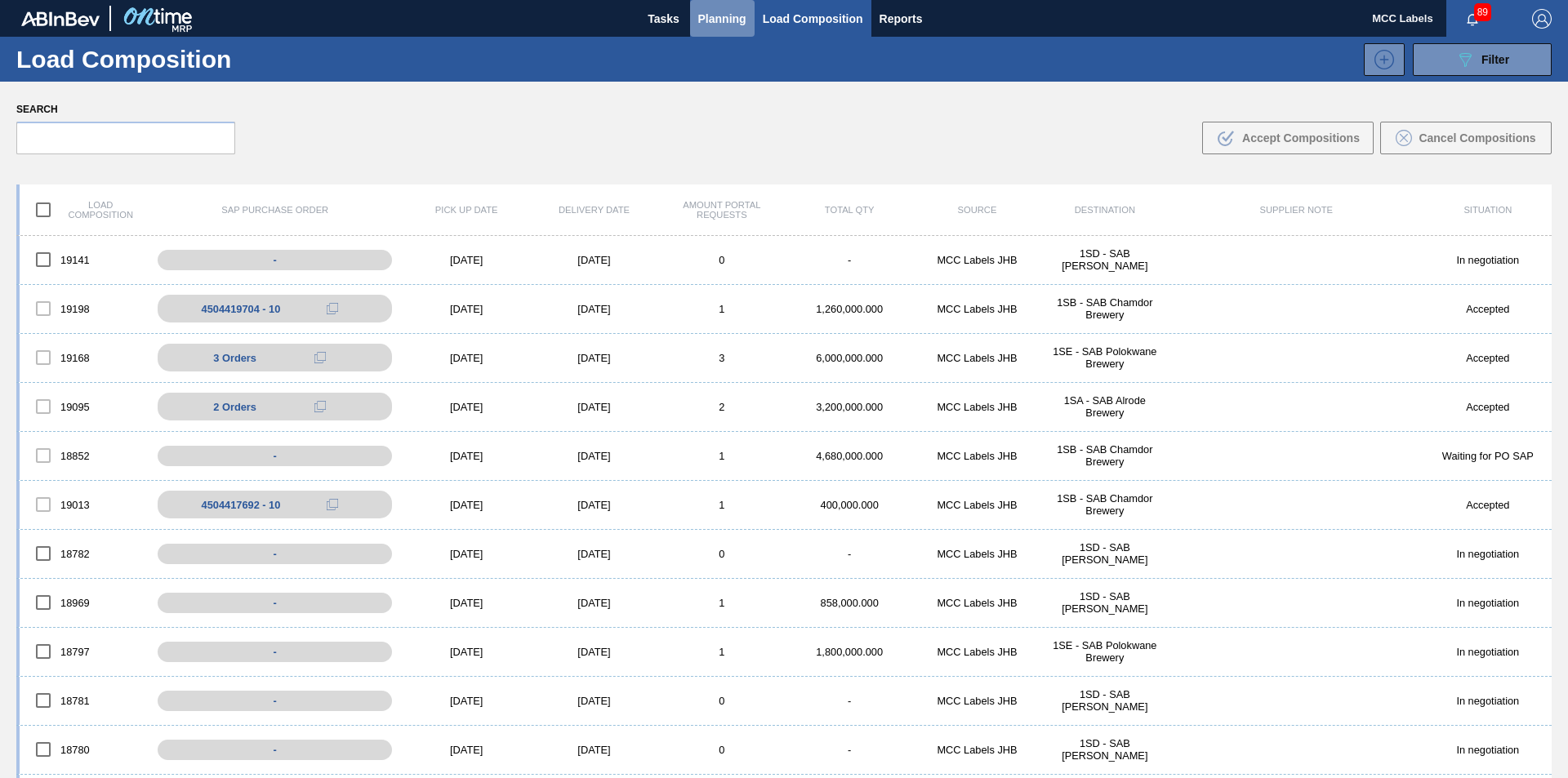
click at [712, 18] on span "Planning" at bounding box center [722, 19] width 48 height 20
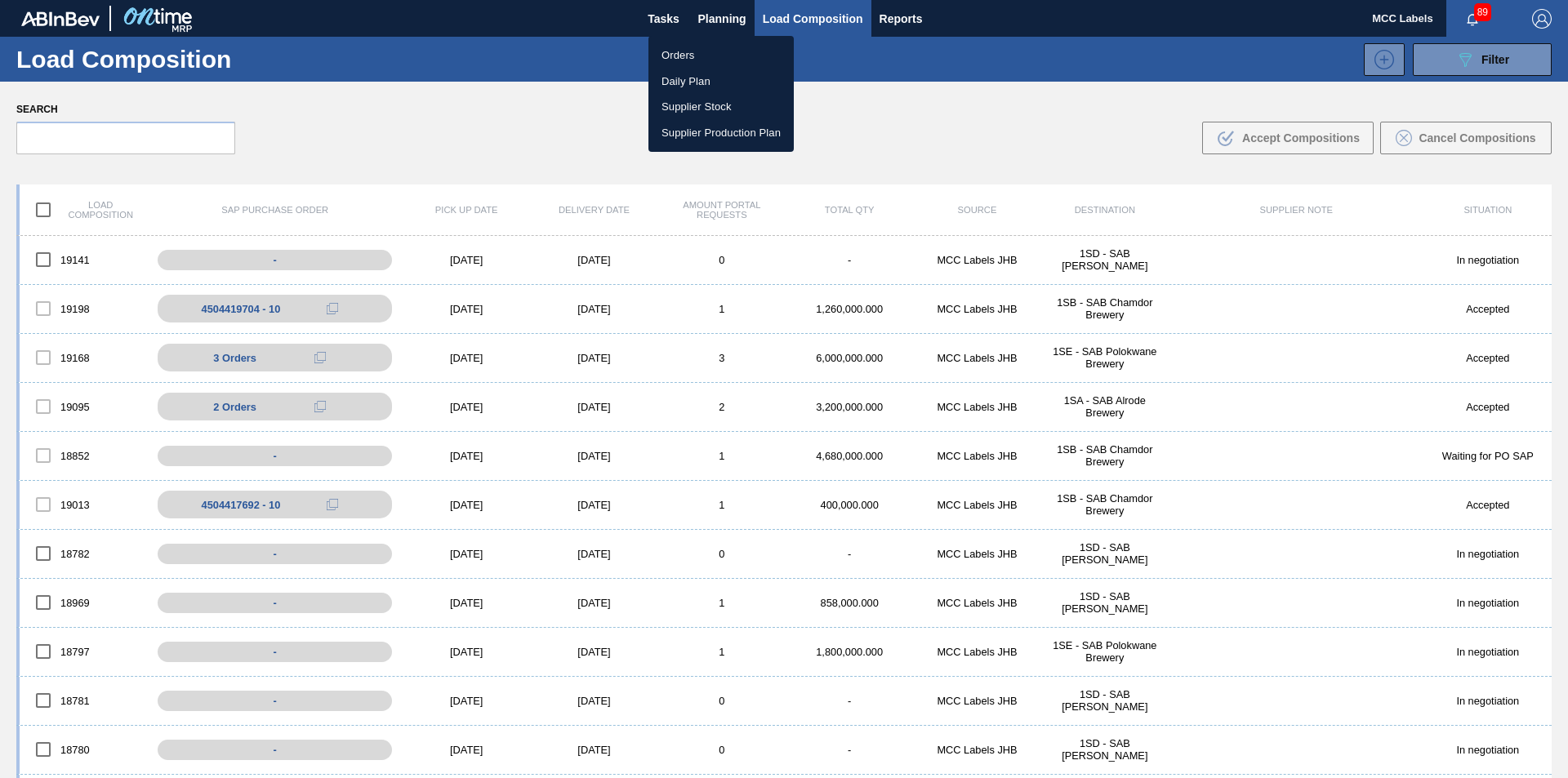
click at [674, 49] on li "Orders" at bounding box center [721, 56] width 145 height 26
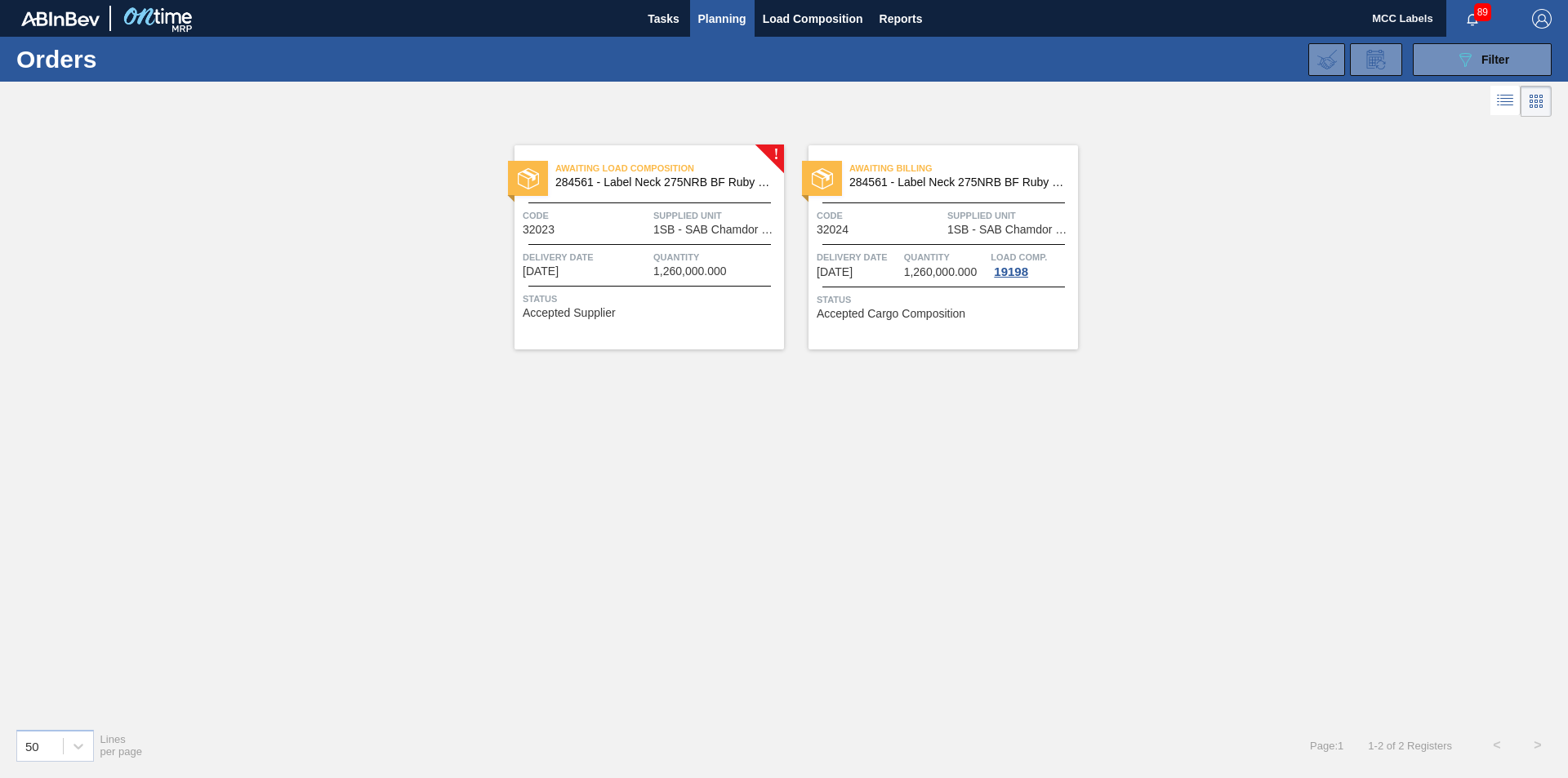
drag, startPoint x: 1416, startPoint y: 34, endPoint x: 1408, endPoint y: 40, distance: 10.0
click at [1253, 37] on main "Tasks Planning Load Composition Reports MCC Labels 89 Mark all as read Orders 0…" at bounding box center [784, 389] width 1568 height 778
click at [1253, 62] on button "089F7B8B-B2A5-4AFE-B5C0-19BA573D28AC Filter" at bounding box center [1481, 59] width 139 height 33
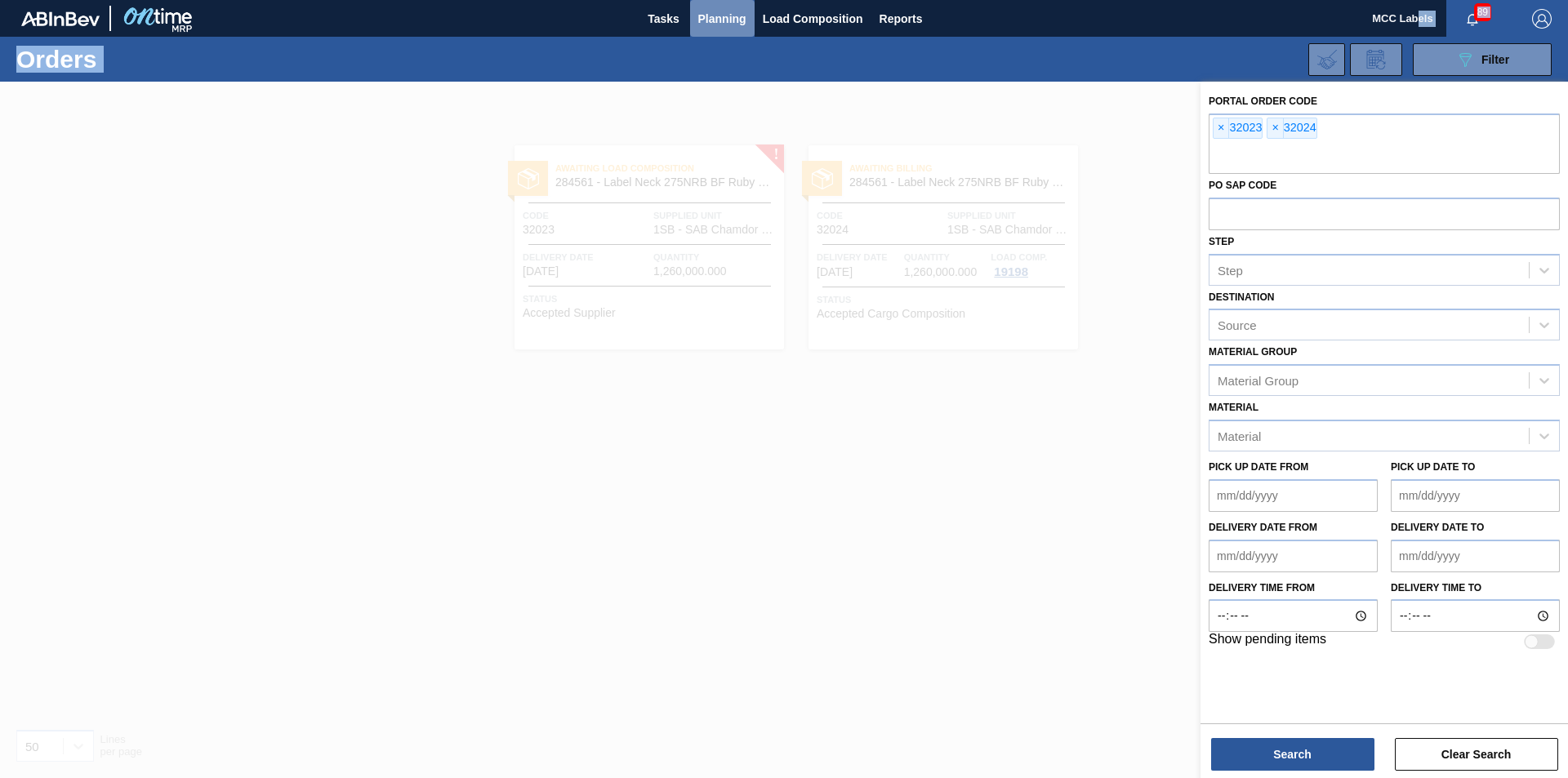
click at [716, 11] on span "Planning" at bounding box center [722, 19] width 48 height 20
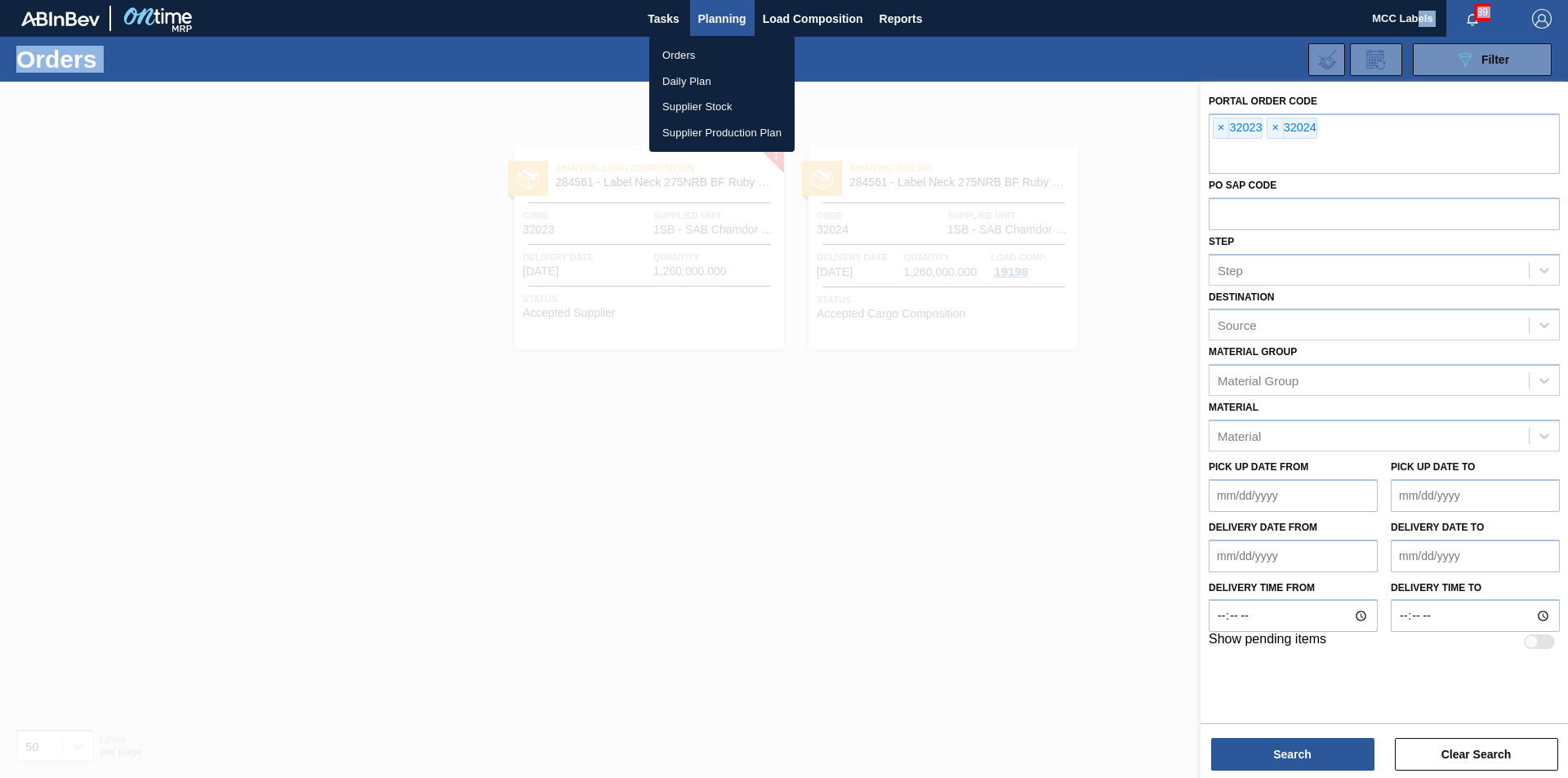
click at [687, 52] on li "Orders" at bounding box center [722, 56] width 145 height 26
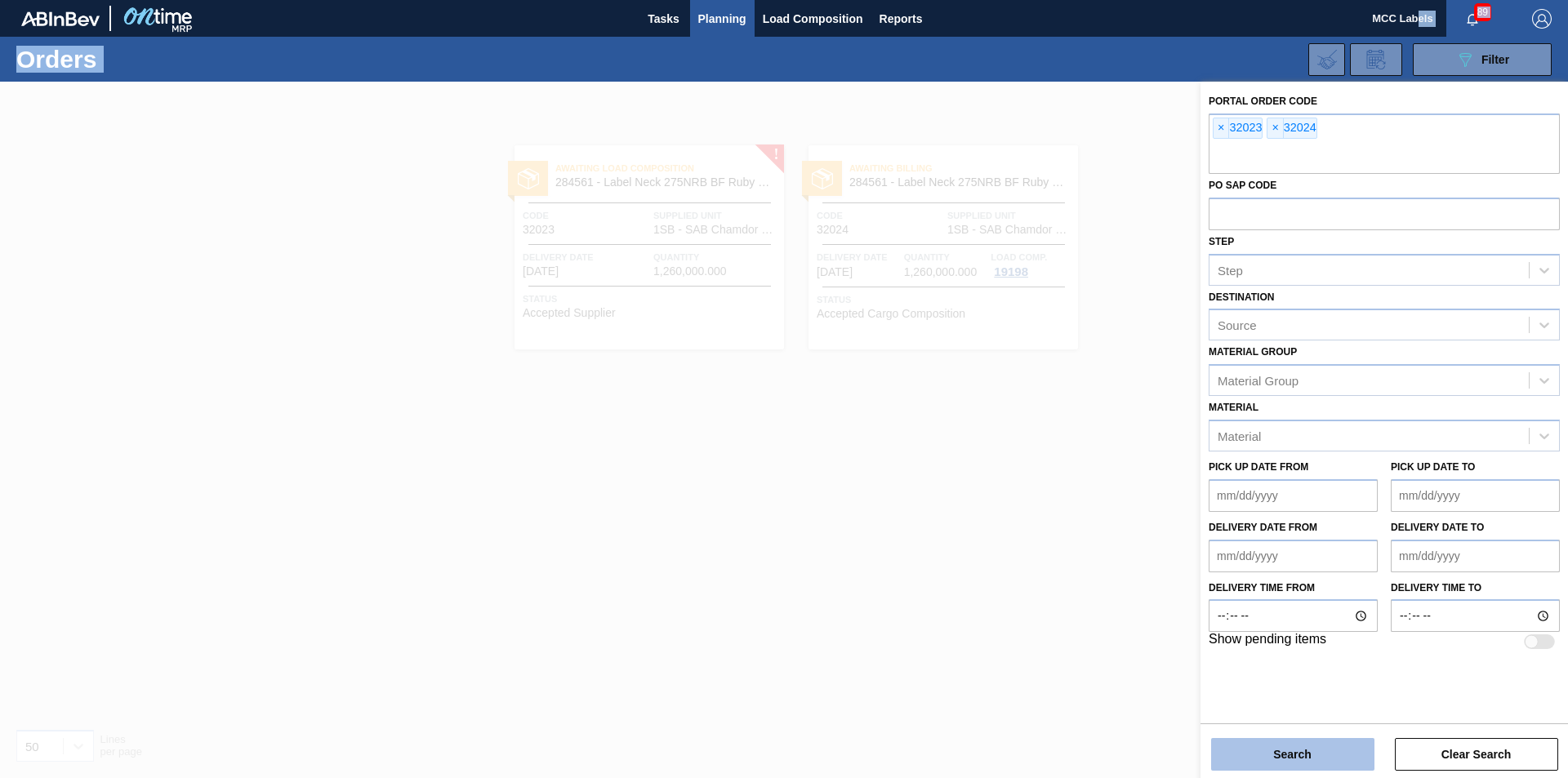
click at [1253, 601] on button "Search" at bounding box center [1292, 754] width 163 height 33
